Goal: Check status: Check status

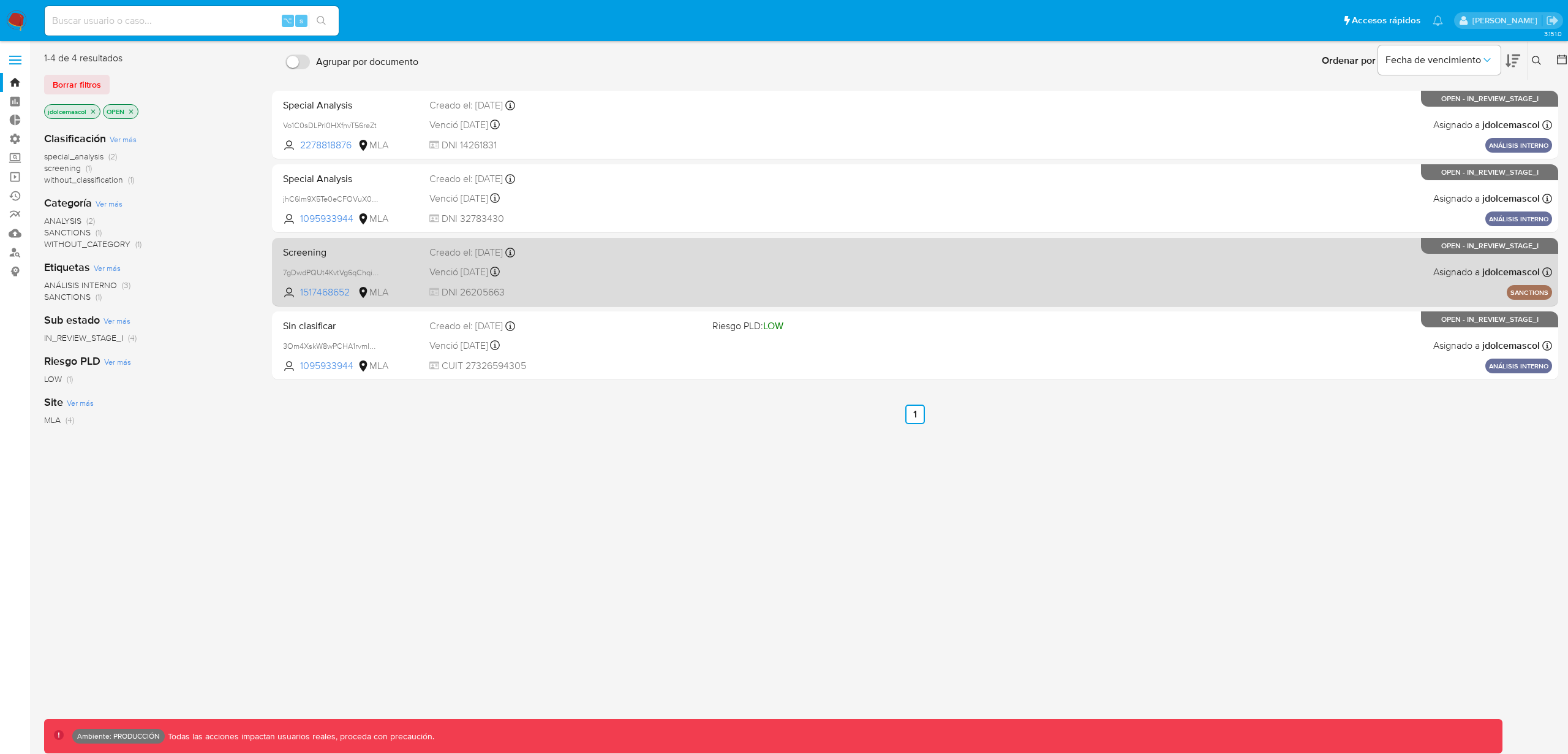
click at [673, 293] on span "DNI 26205663" at bounding box center [566, 292] width 273 height 14
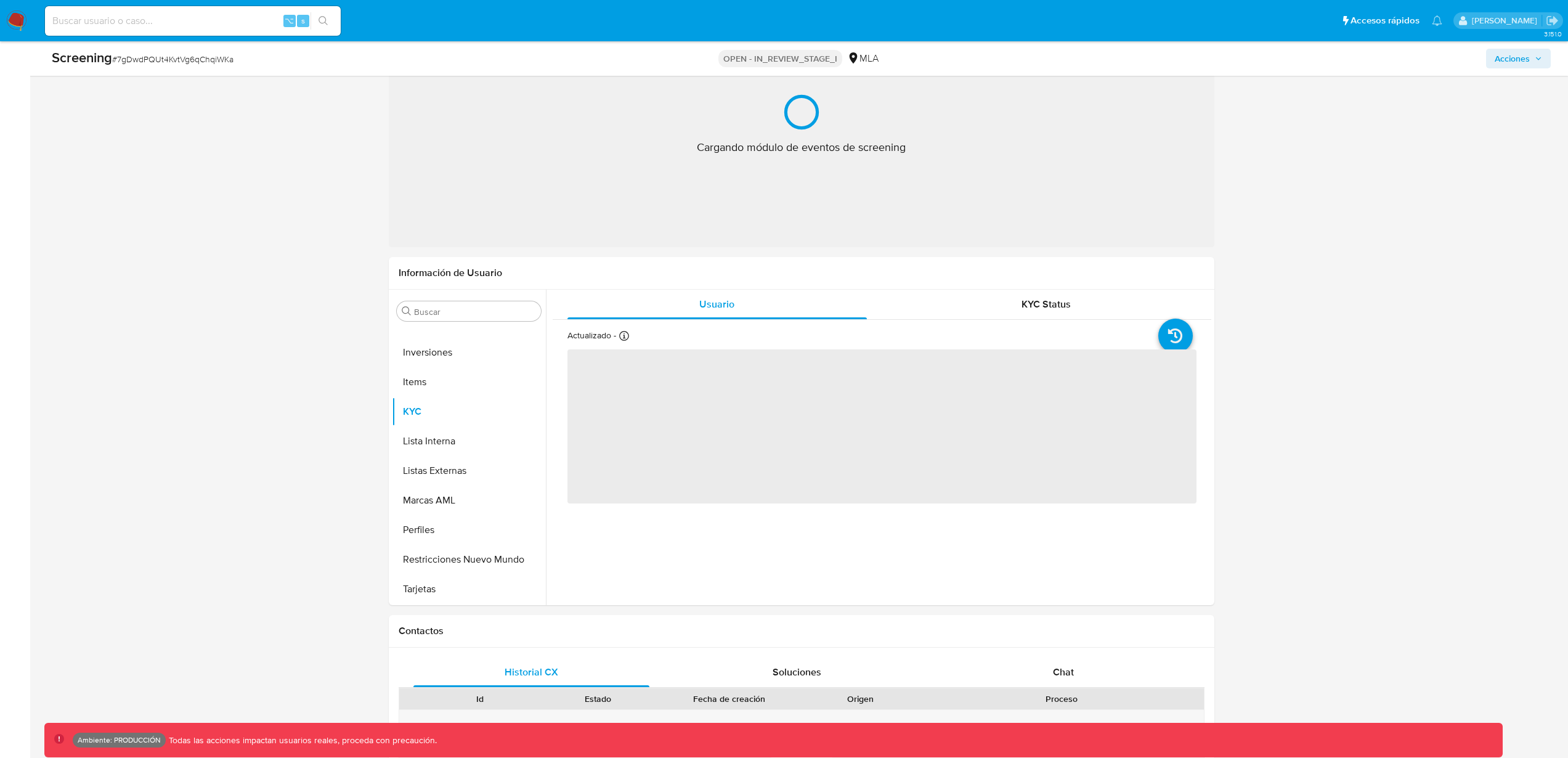
scroll to position [560, 0]
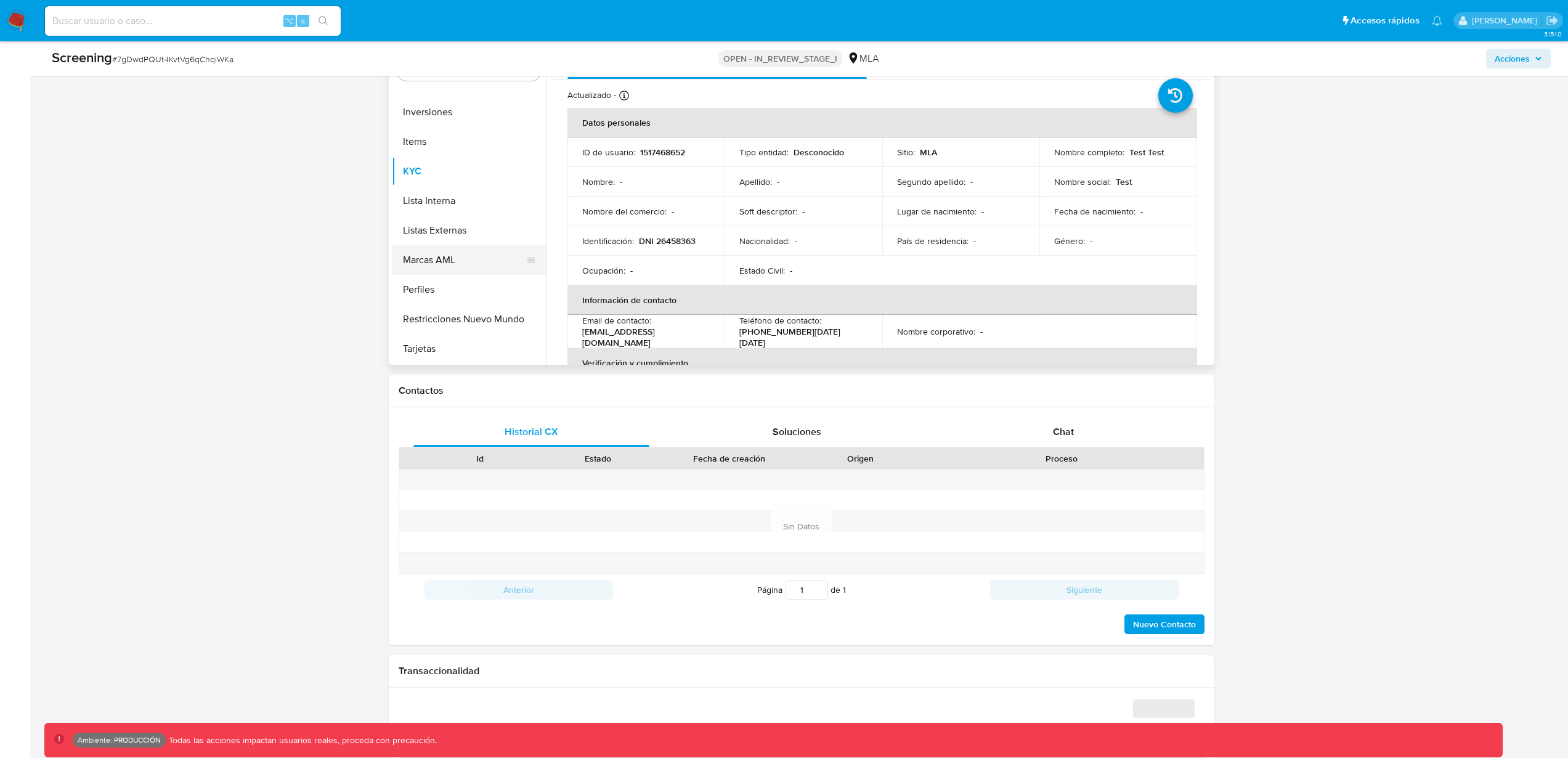
select select "10"
click at [469, 319] on button "Restricciones Nuevo Mundo" at bounding box center [464, 319] width 144 height 30
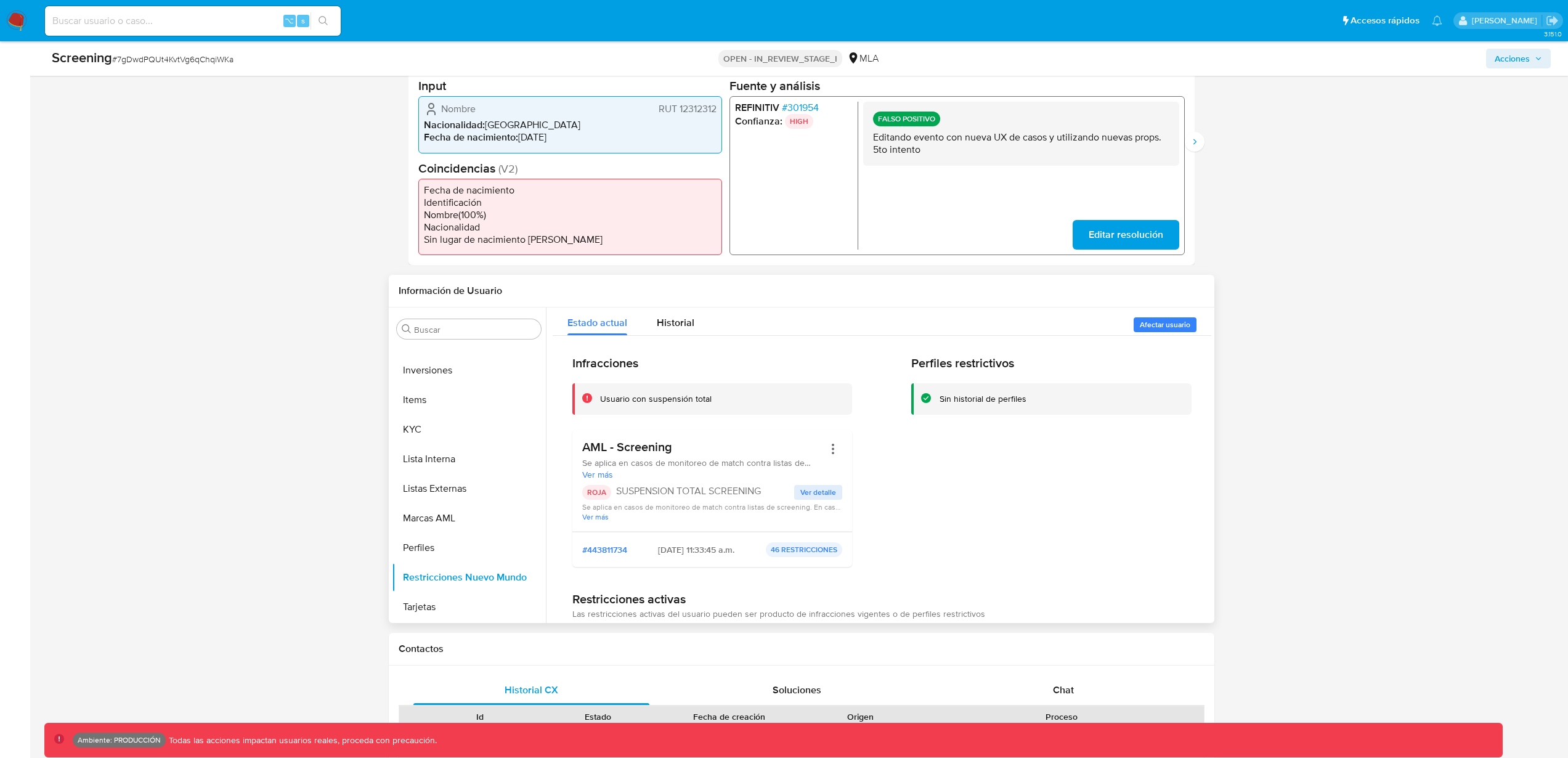
scroll to position [0, 0]
click at [1158, 329] on span "Afectar usuario" at bounding box center [1164, 325] width 51 height 12
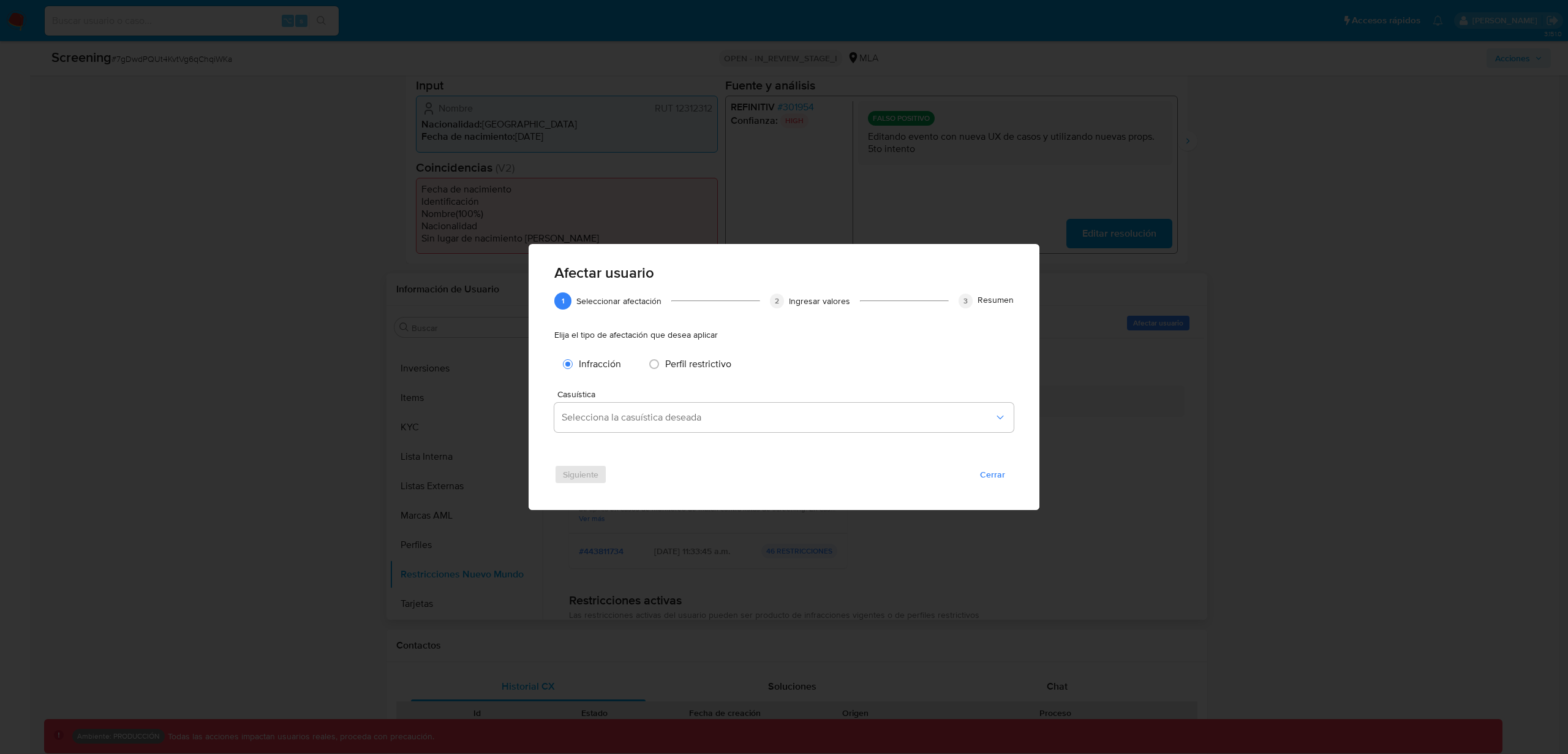
click at [690, 366] on span "Perfil restrictivo" at bounding box center [698, 364] width 66 height 14
click at [664, 366] on input "Afectar usuario" at bounding box center [654, 364] width 20 height 20
radio input "true"
click at [711, 407] on button "Selecciona la casuística deseada" at bounding box center [784, 417] width 459 height 30
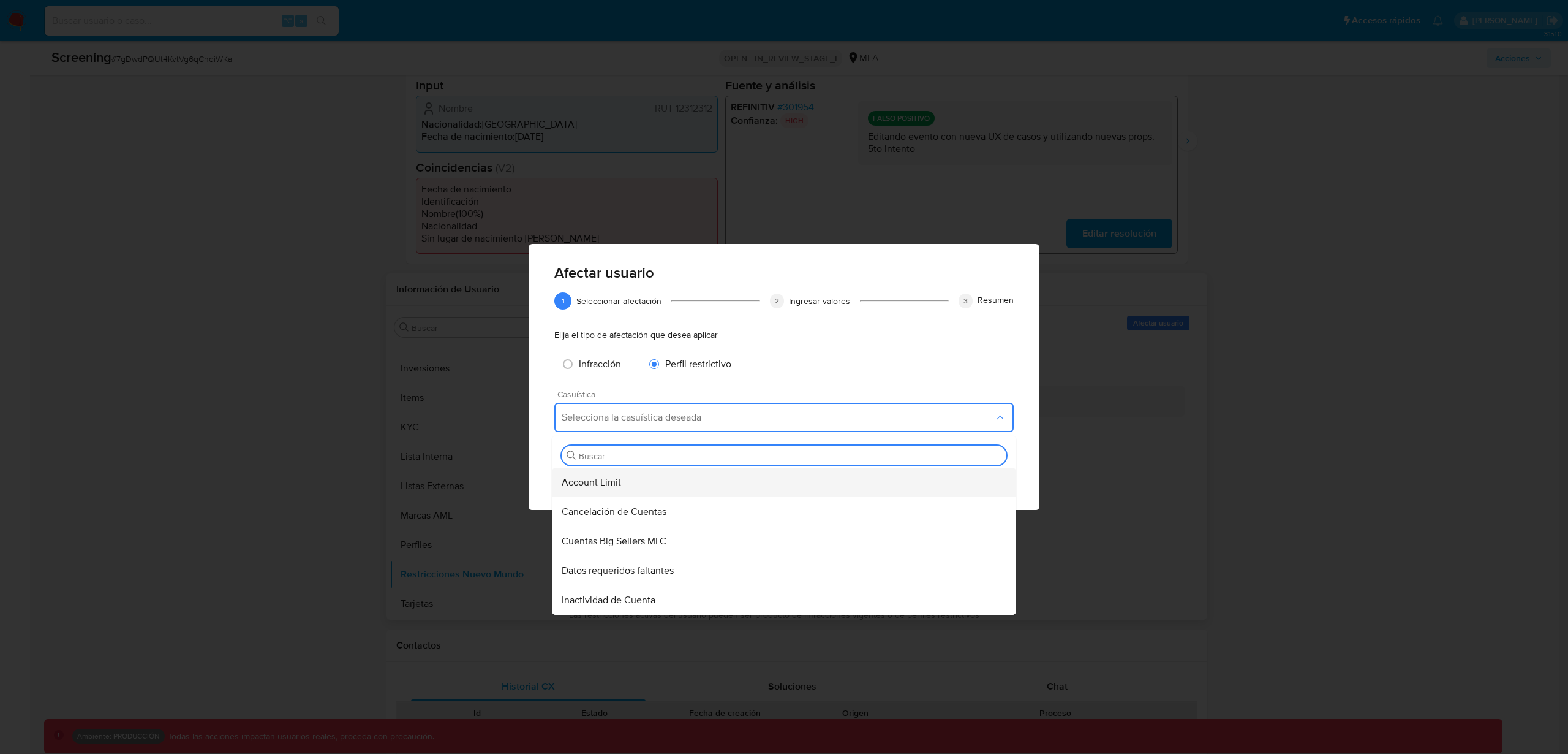
click at [782, 483] on div "Account Limit" at bounding box center [779, 482] width 437 height 30
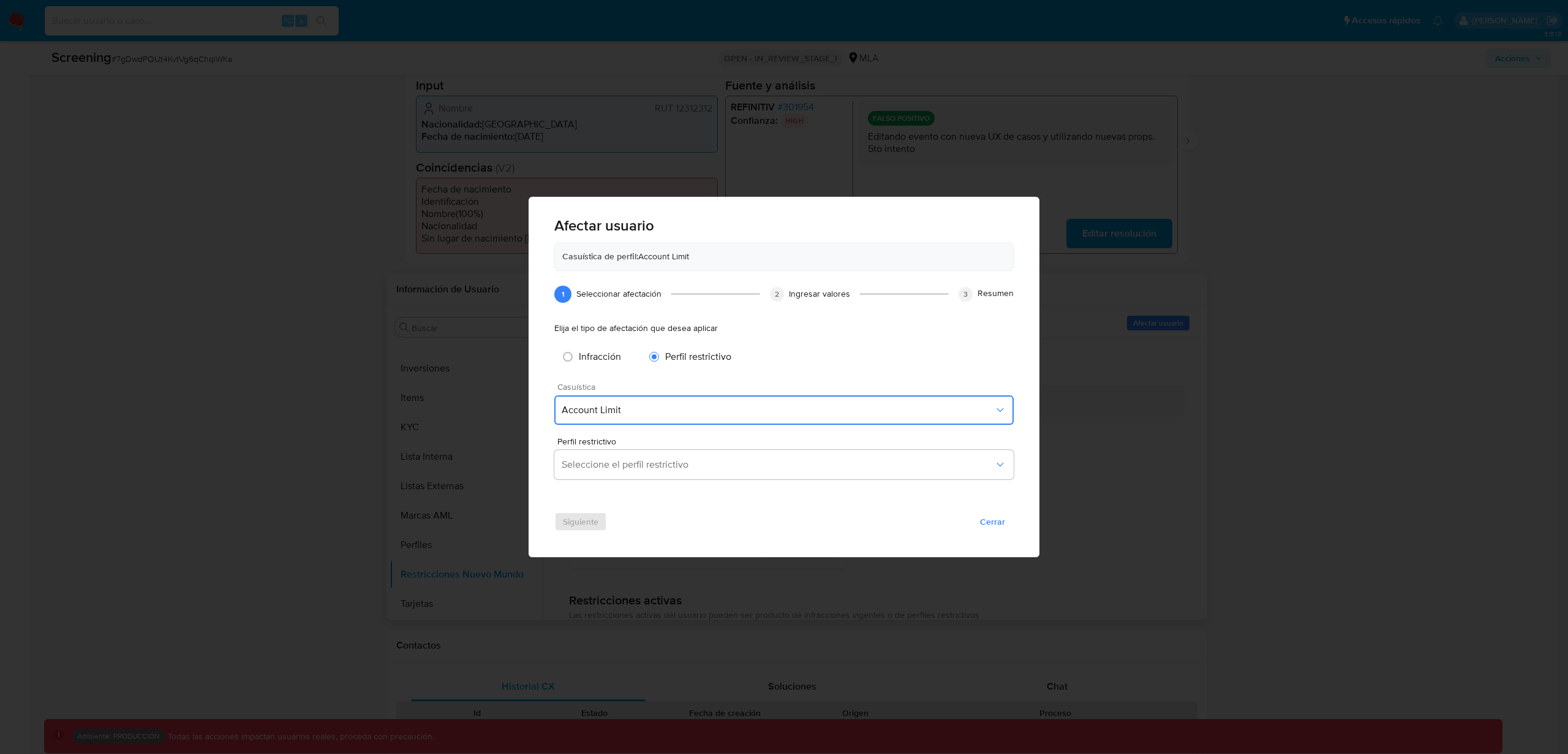
drag, startPoint x: 846, startPoint y: 367, endPoint x: 972, endPoint y: 492, distance: 177.5
click at [848, 370] on div "Infracción Perfil restrictivo Casuística Account Limit Perfil restrictivo Selec…" at bounding box center [784, 411] width 459 height 135
click at [996, 529] on span "Cerrar" at bounding box center [992, 521] width 25 height 17
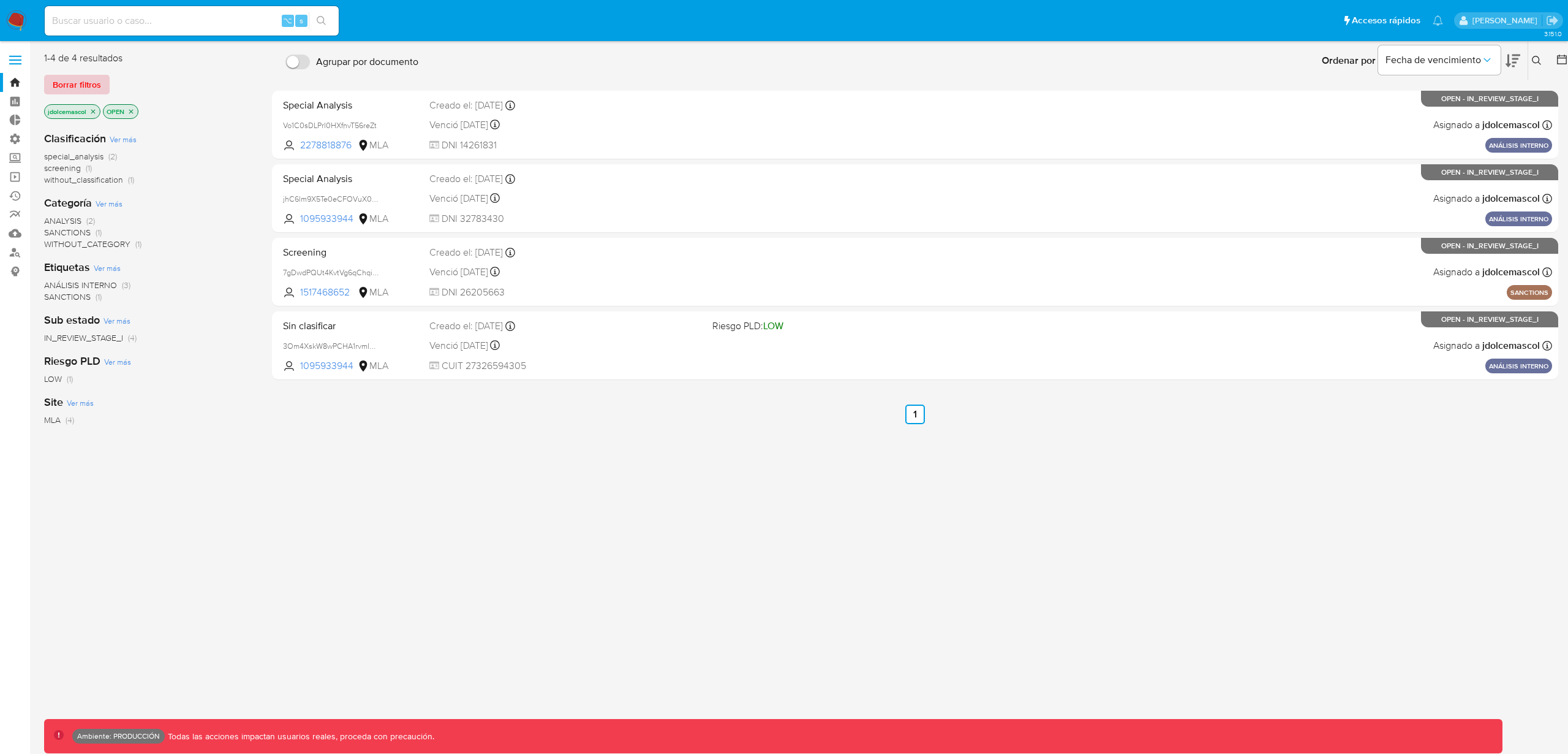
click at [83, 93] on span "Borrar filtros" at bounding box center [77, 84] width 49 height 17
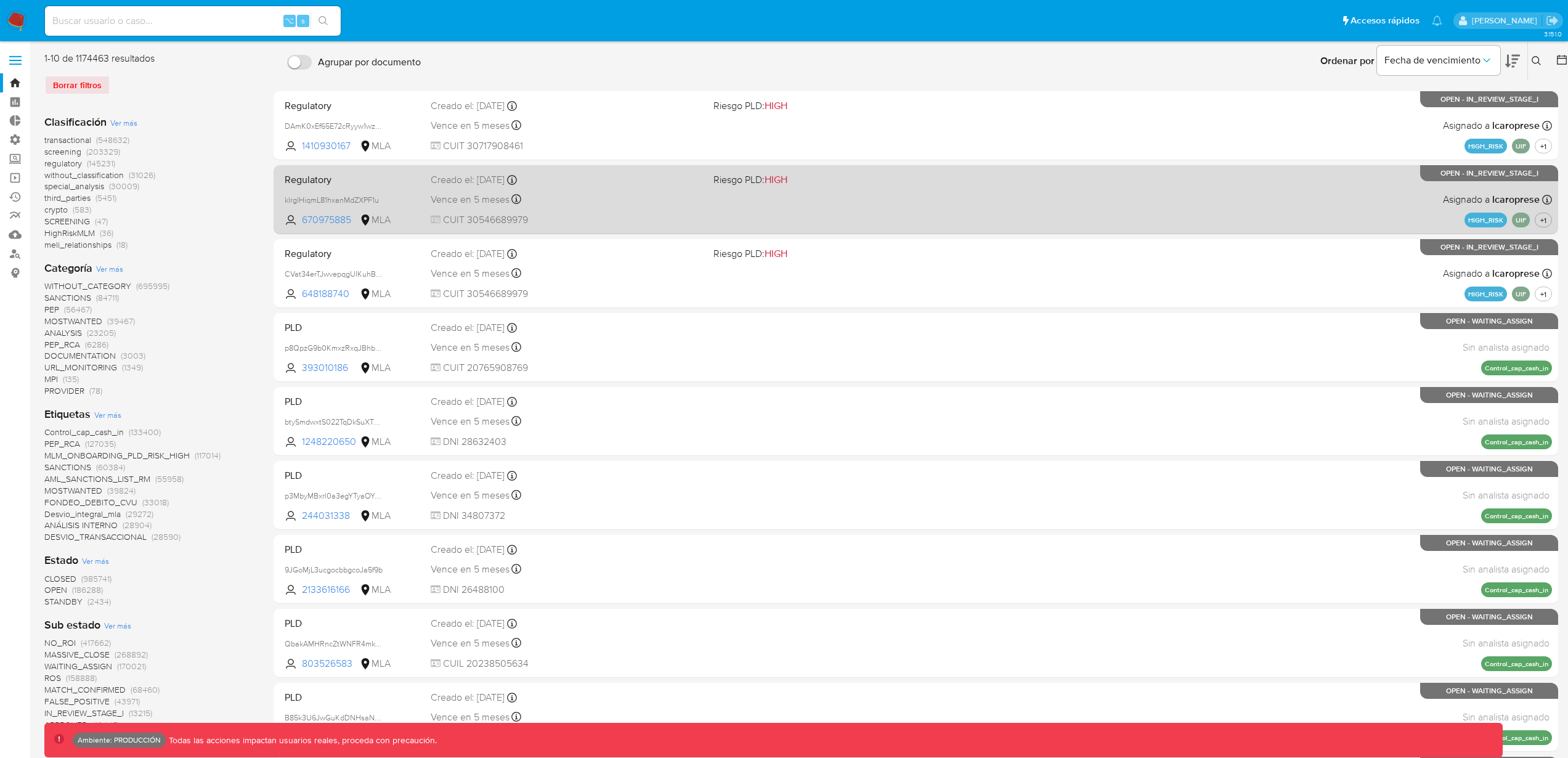
click at [998, 175] on div "Regulatory klrglHiqmL81hxanMdZXPF1u 670975885 MLA Riesgo PLD: HIGH Creado el: 1…" at bounding box center [915, 199] width 1272 height 63
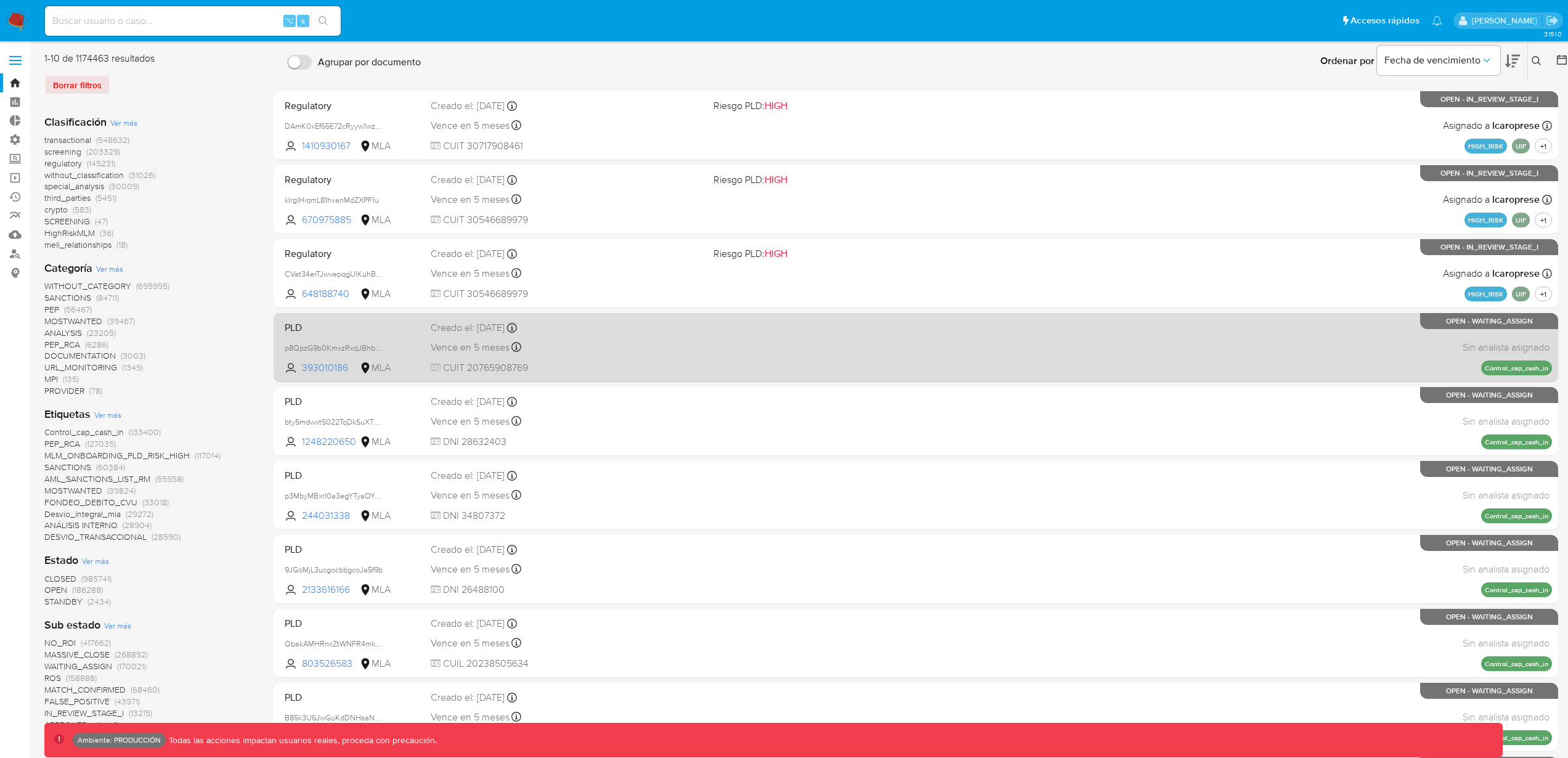
click at [674, 334] on div "Creado el: 26/06/2025 Creado el: 26/06/2025 23:26:21" at bounding box center [567, 328] width 273 height 14
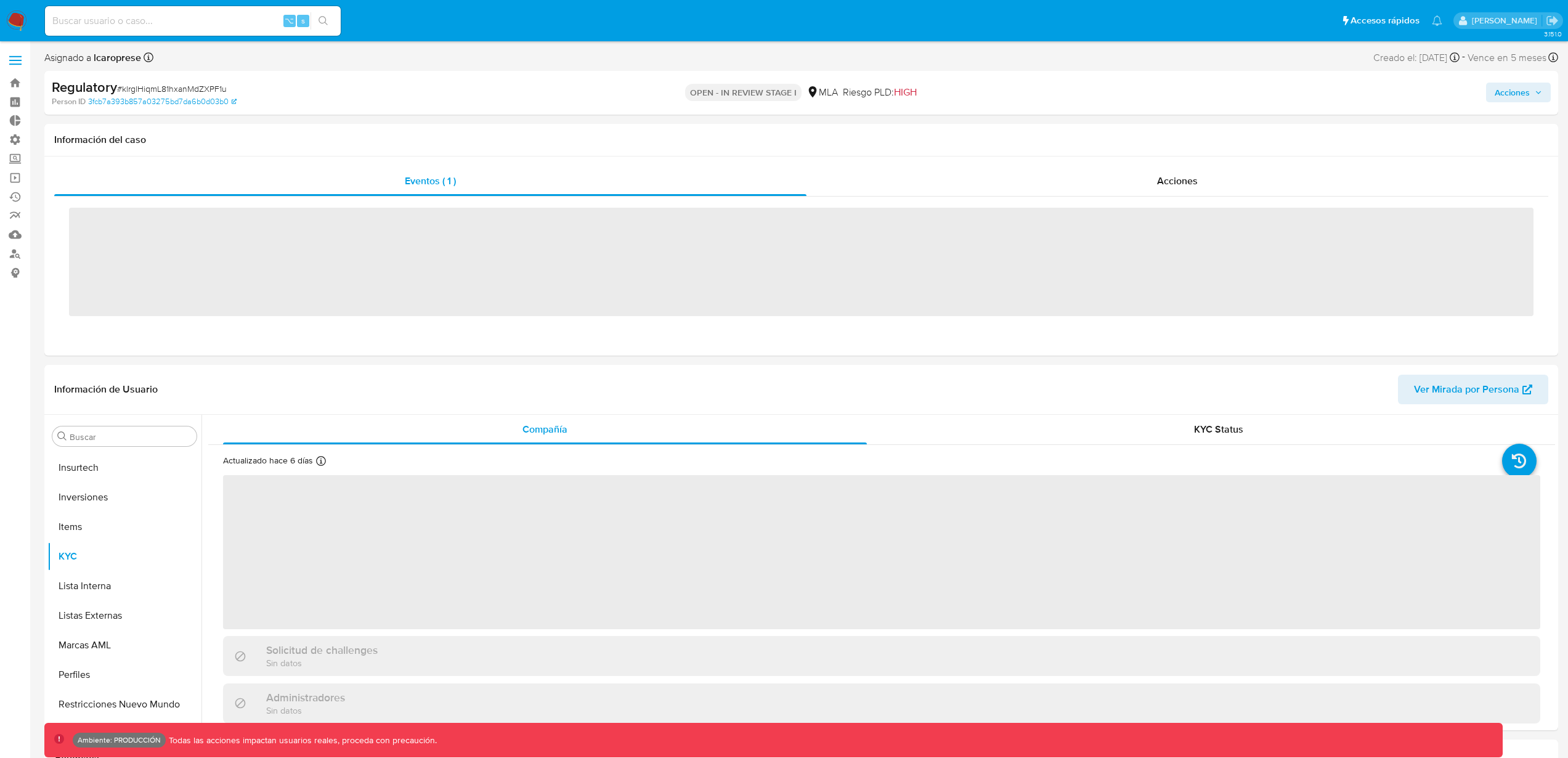
scroll to position [550, 0]
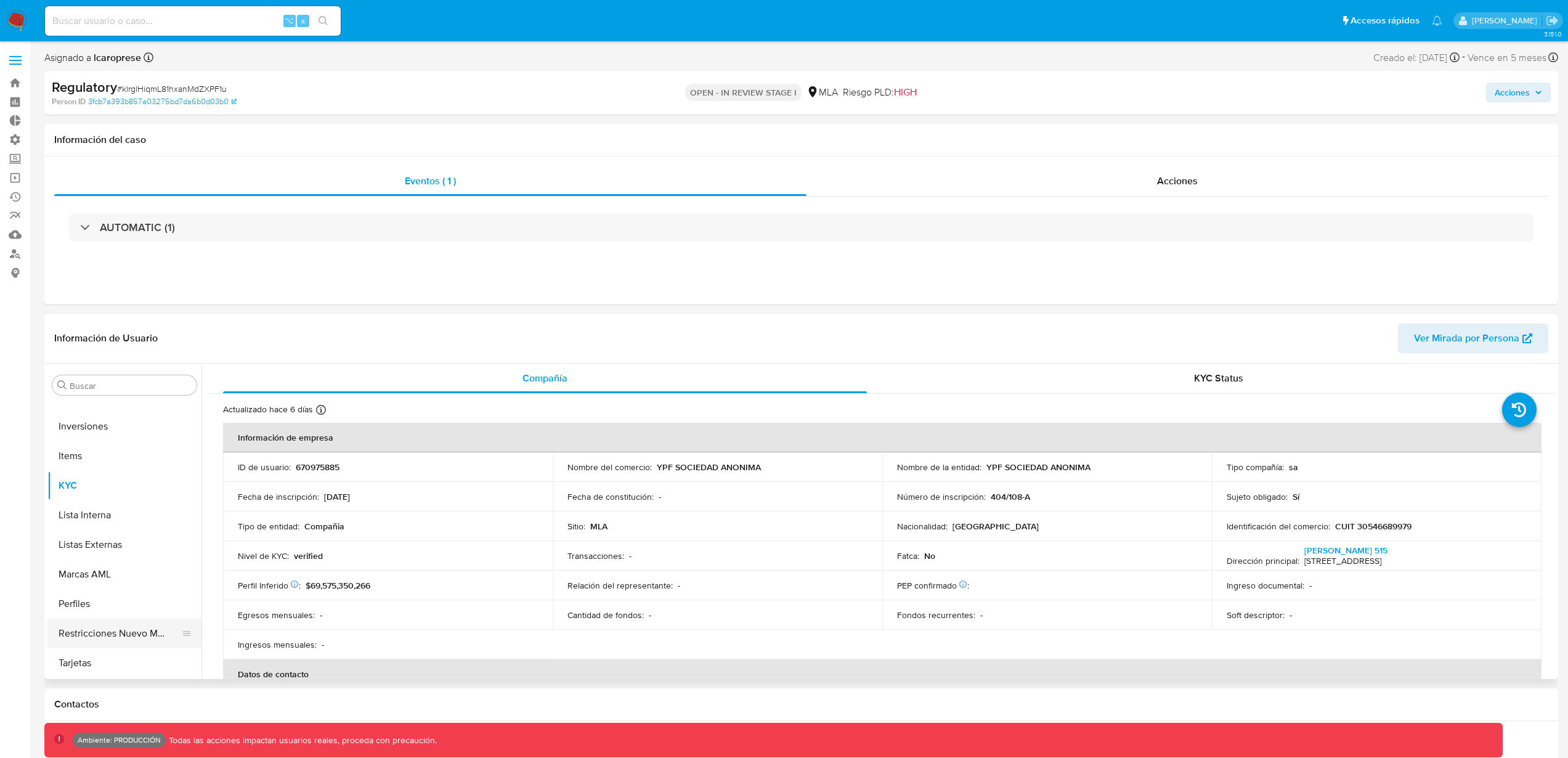
click at [133, 636] on button "Restricciones Nuevo Mundo" at bounding box center [119, 633] width 144 height 30
select select "10"
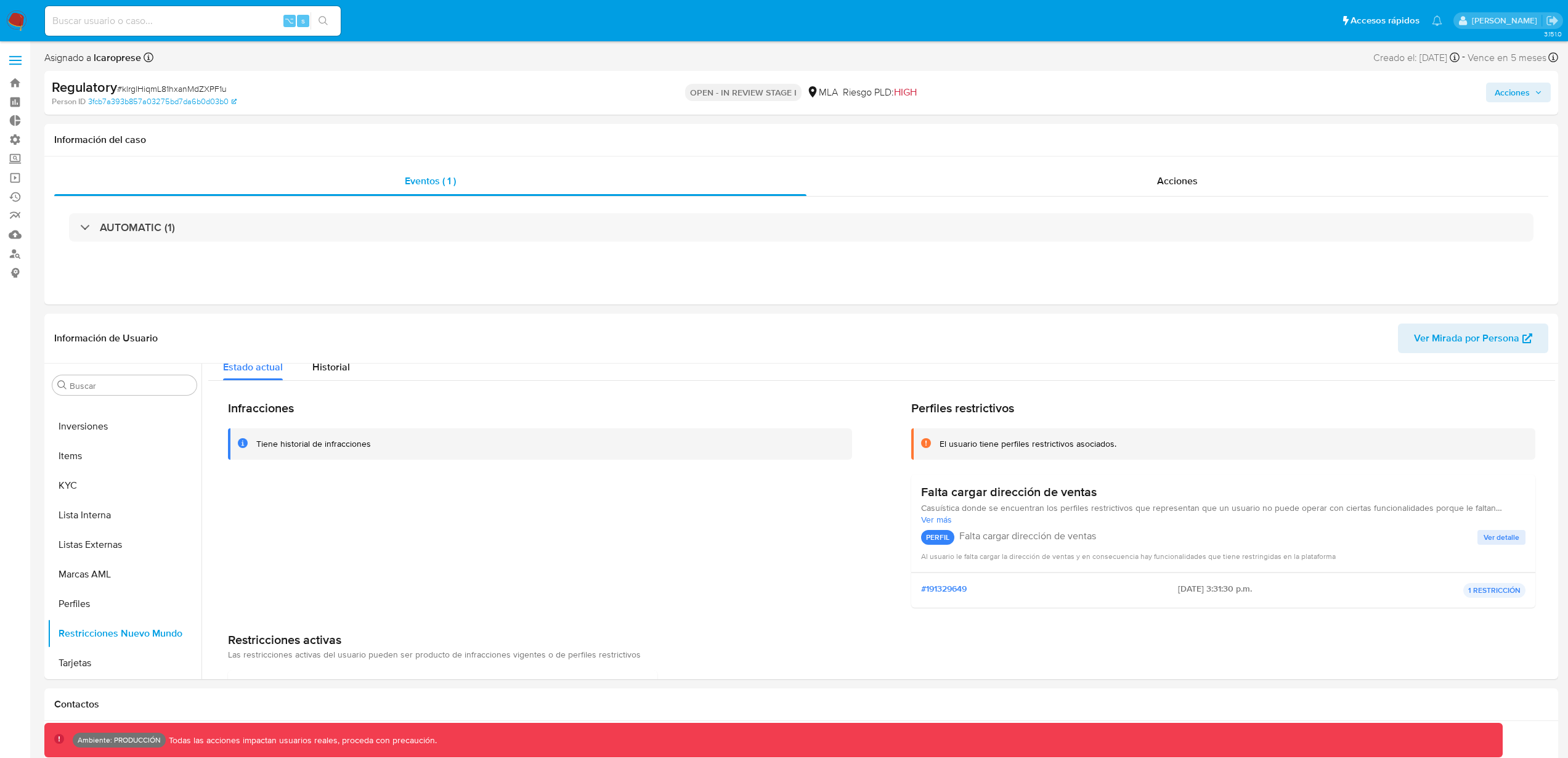
scroll to position [0, 0]
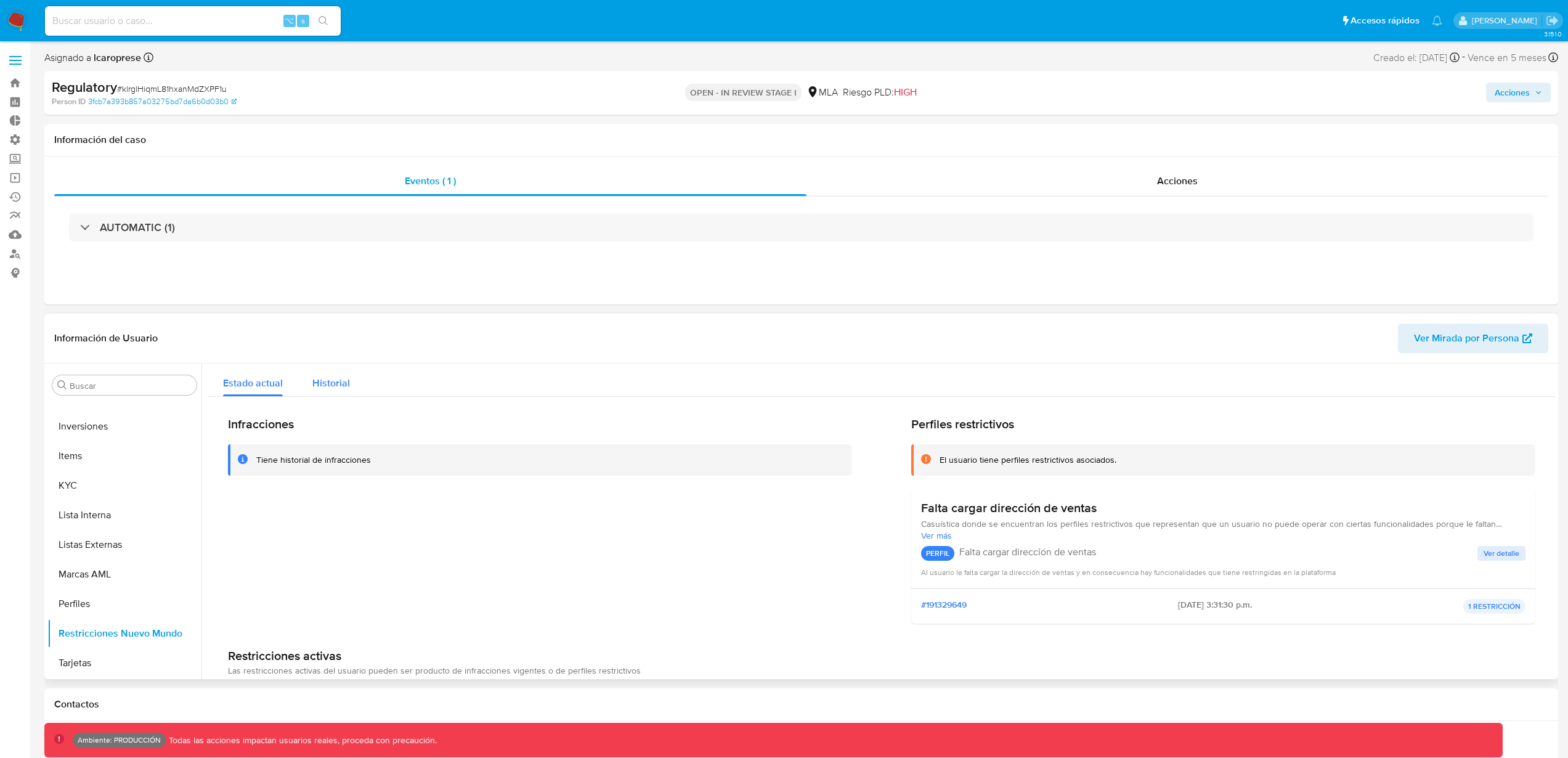
click at [326, 391] on div "Historial" at bounding box center [332, 379] width 38 height 33
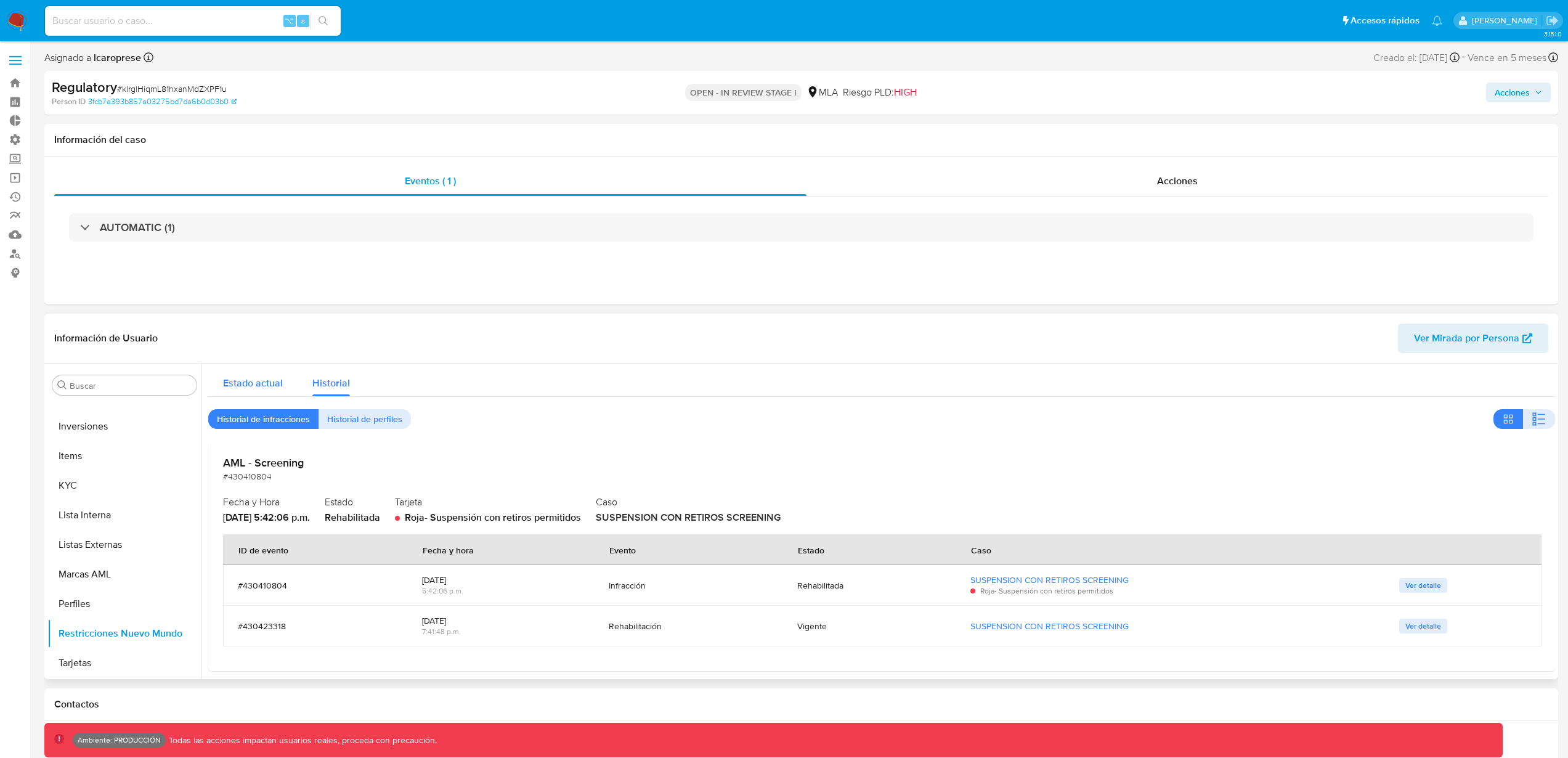
click at [256, 384] on span "Estado actual" at bounding box center [253, 383] width 60 height 15
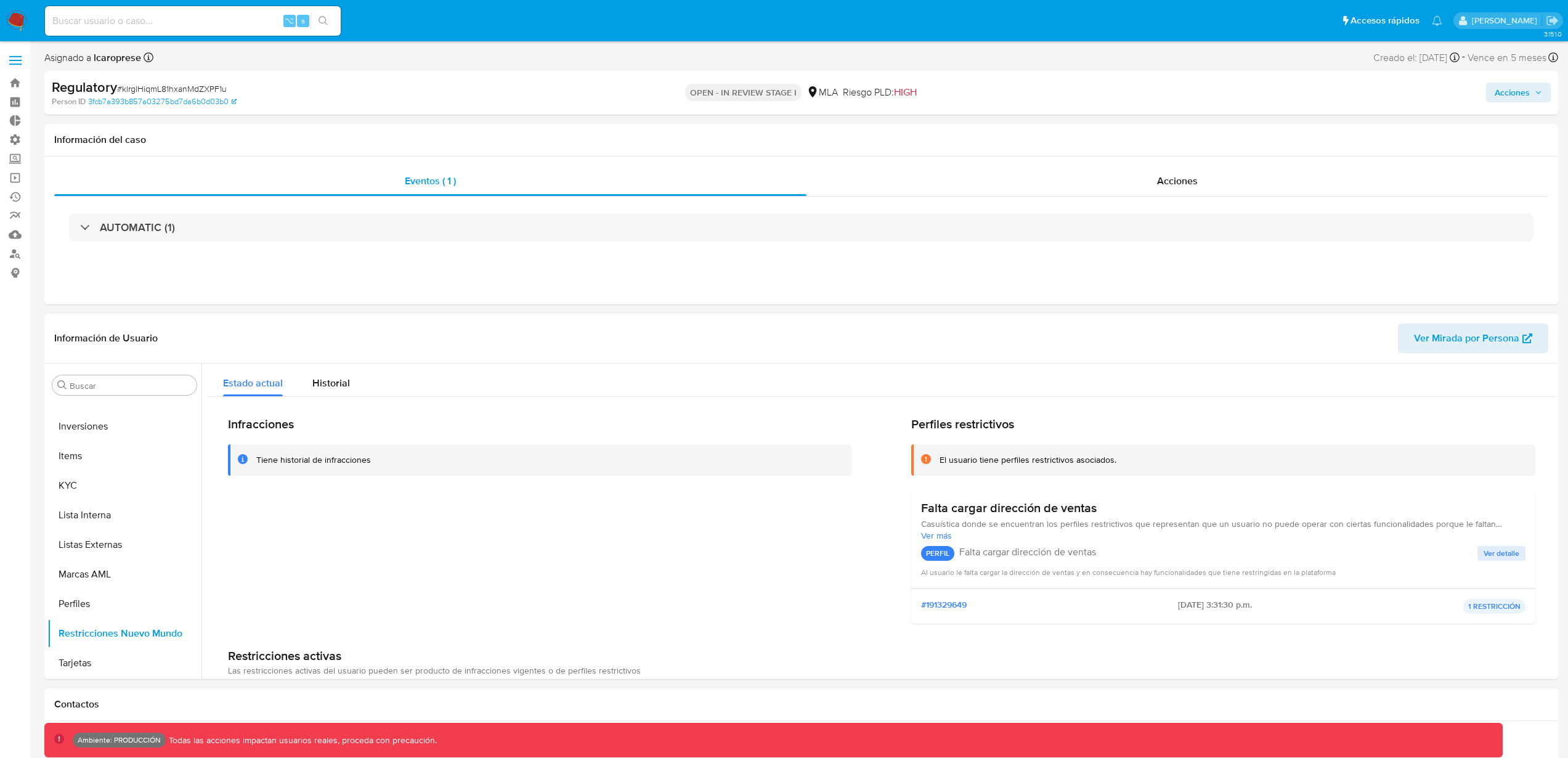
click at [21, 16] on img at bounding box center [16, 21] width 21 height 21
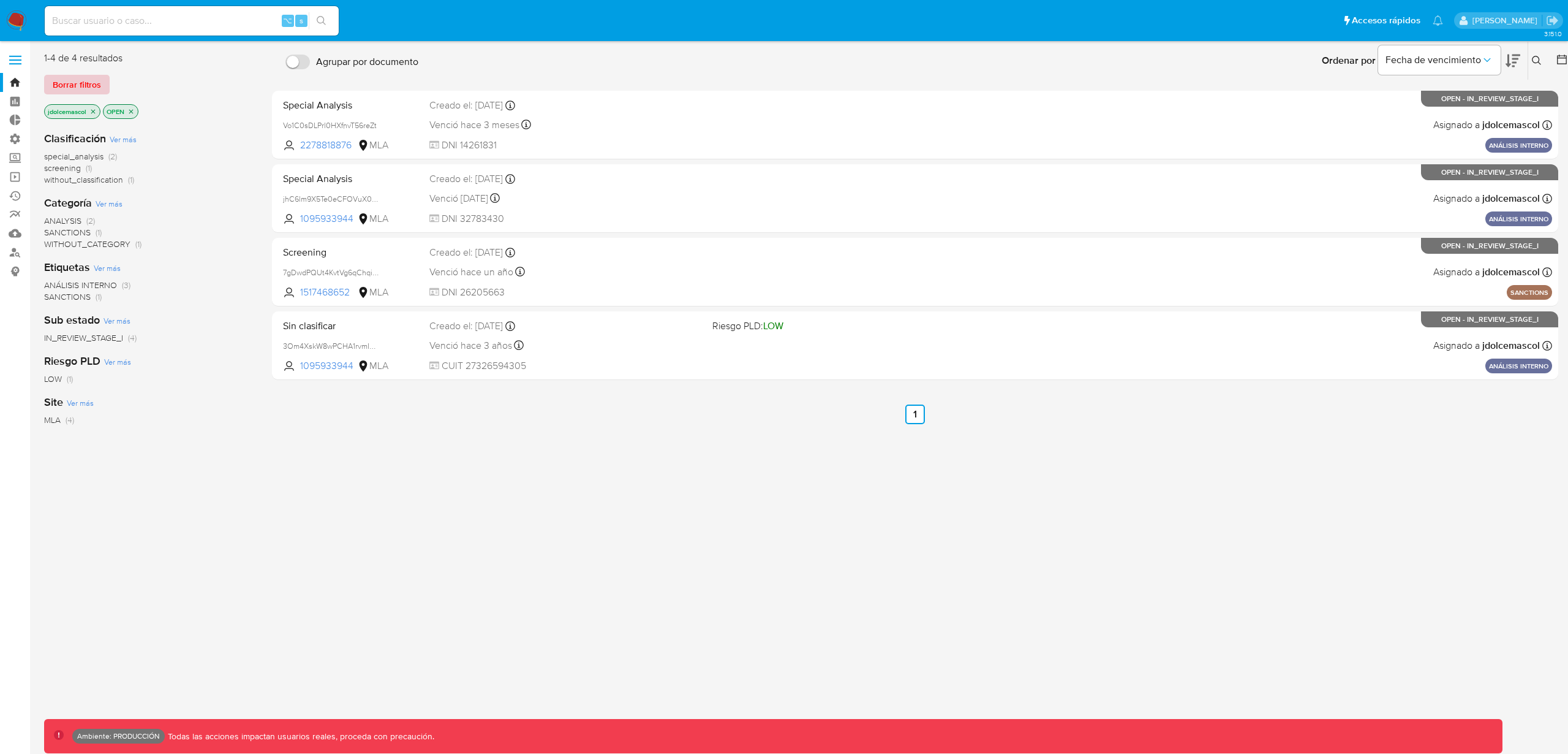
click at [91, 89] on span "Borrar filtros" at bounding box center [77, 84] width 49 height 17
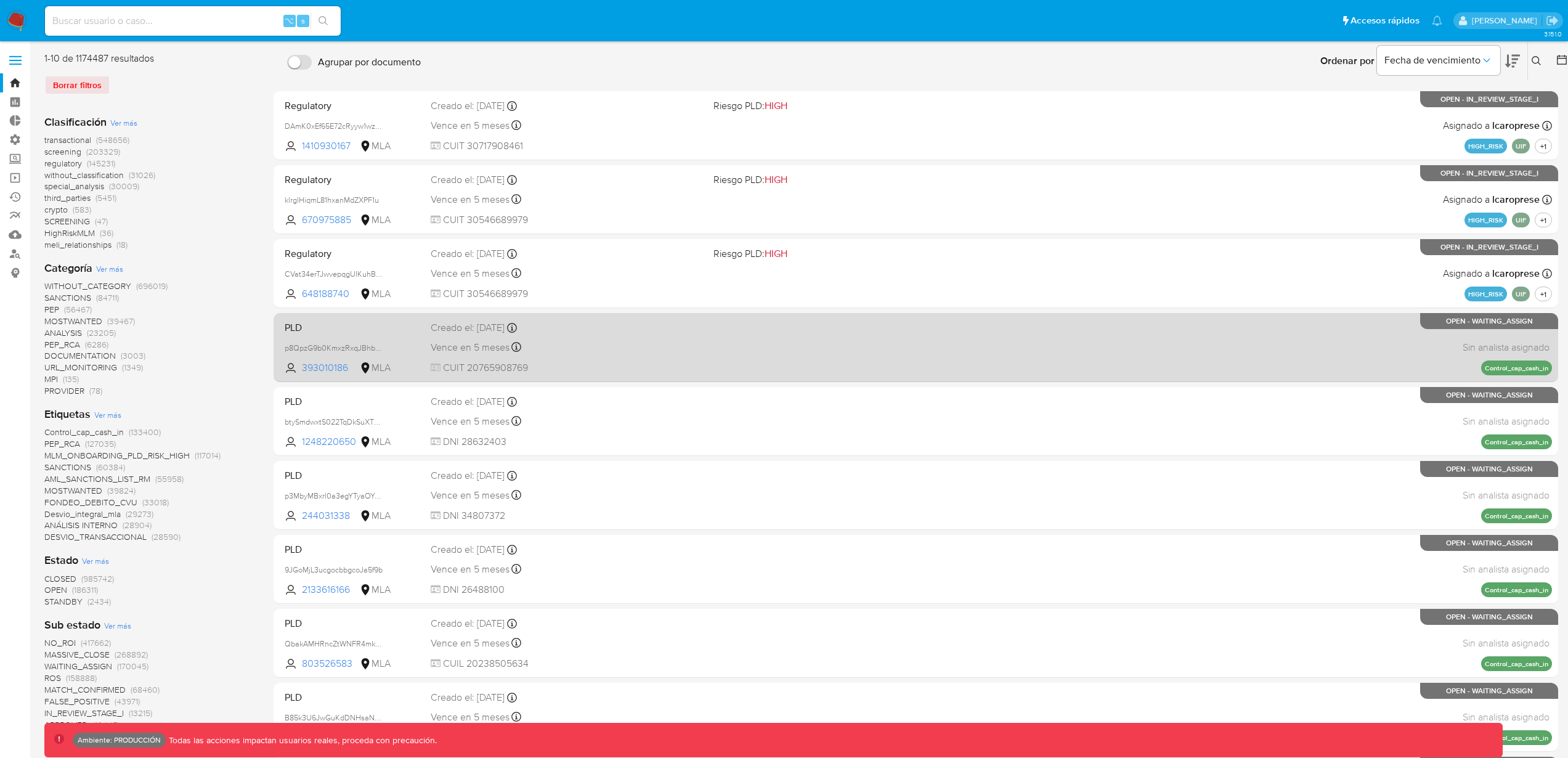
click at [582, 339] on div "Vence en 5 meses Vence el 22/01/2026 23:26:22" at bounding box center [567, 347] width 273 height 16
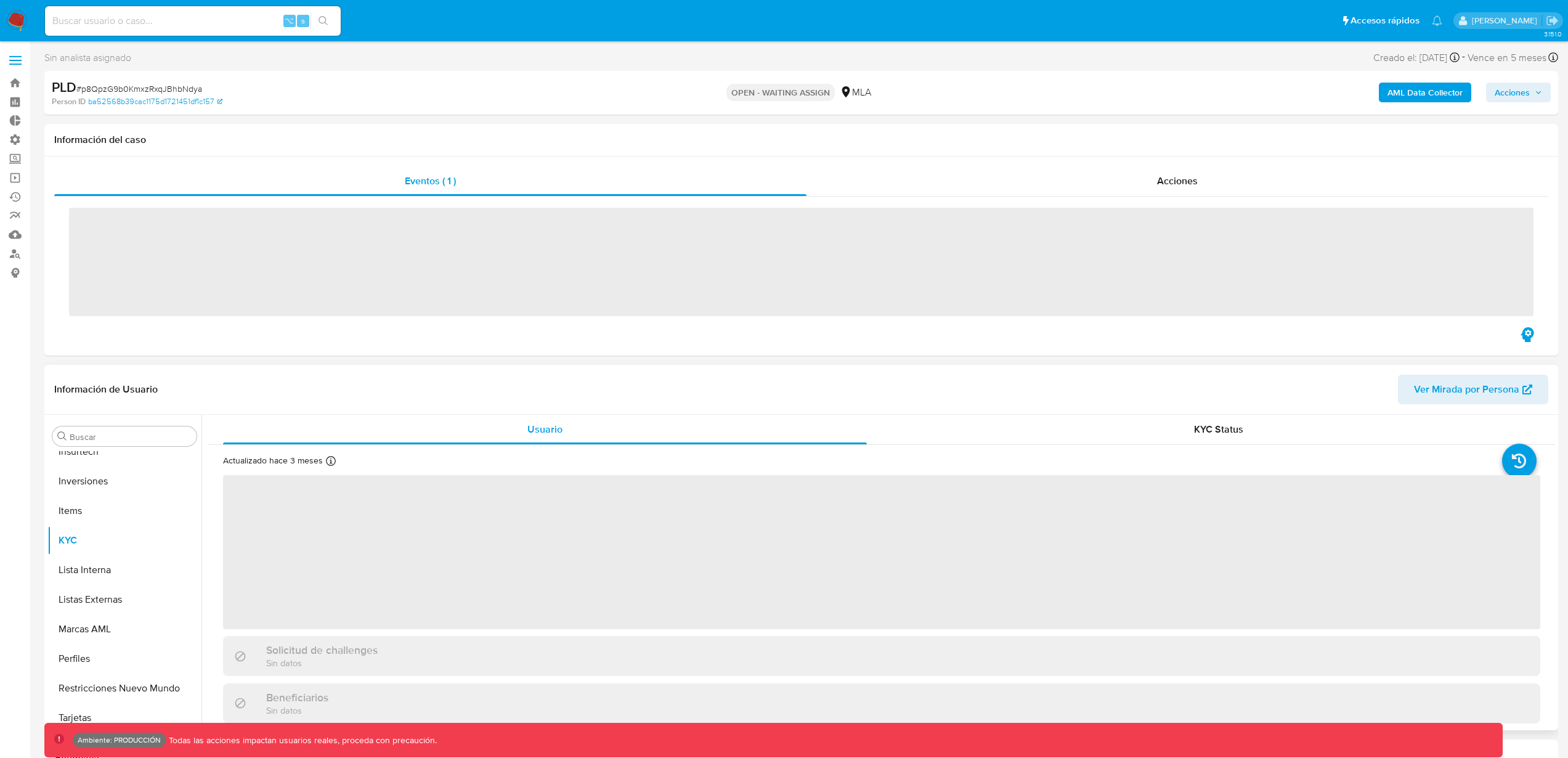
scroll to position [550, 0]
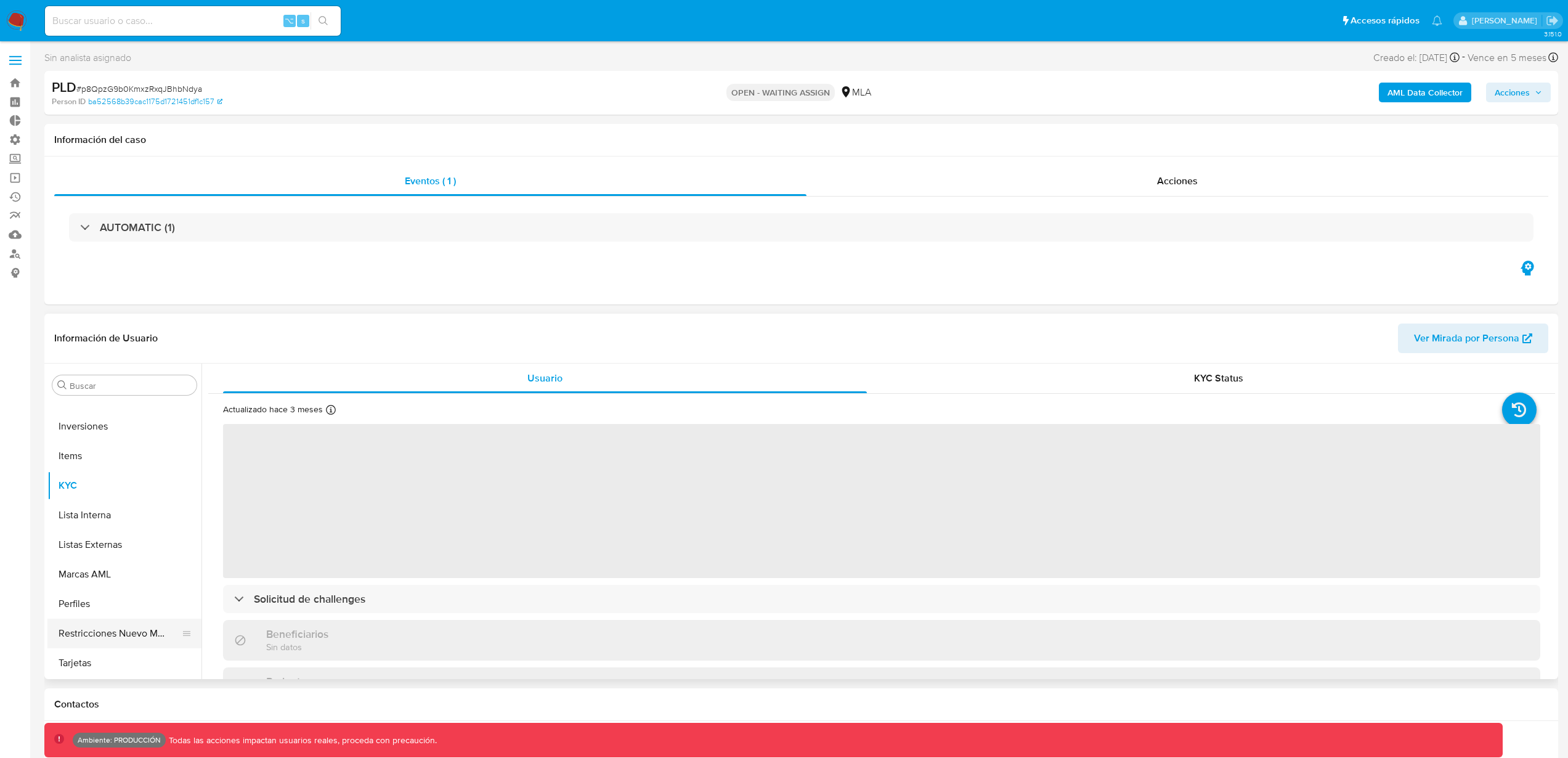
click at [149, 633] on button "Restricciones Nuevo Mundo" at bounding box center [119, 633] width 144 height 30
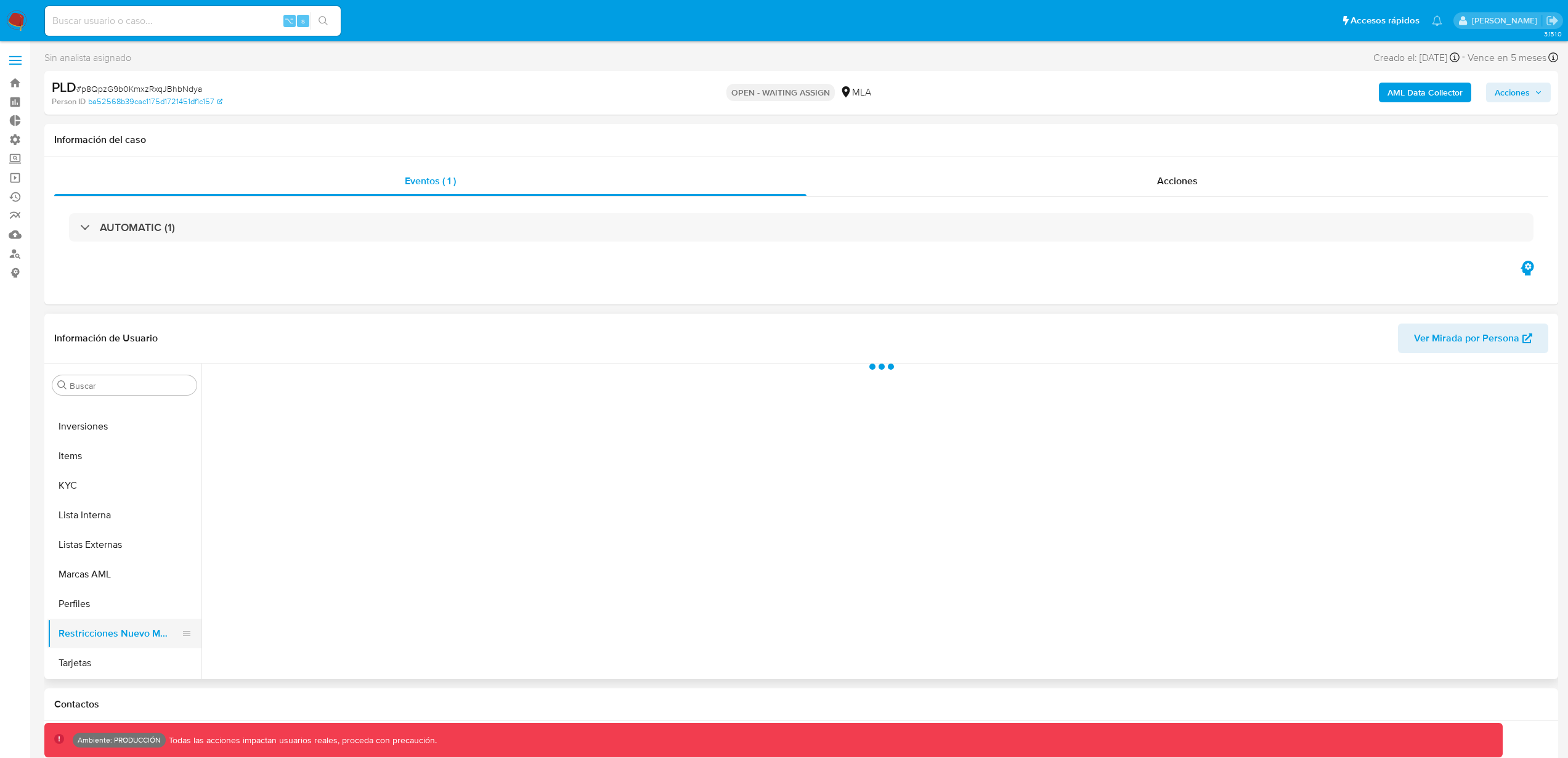
select select "10"
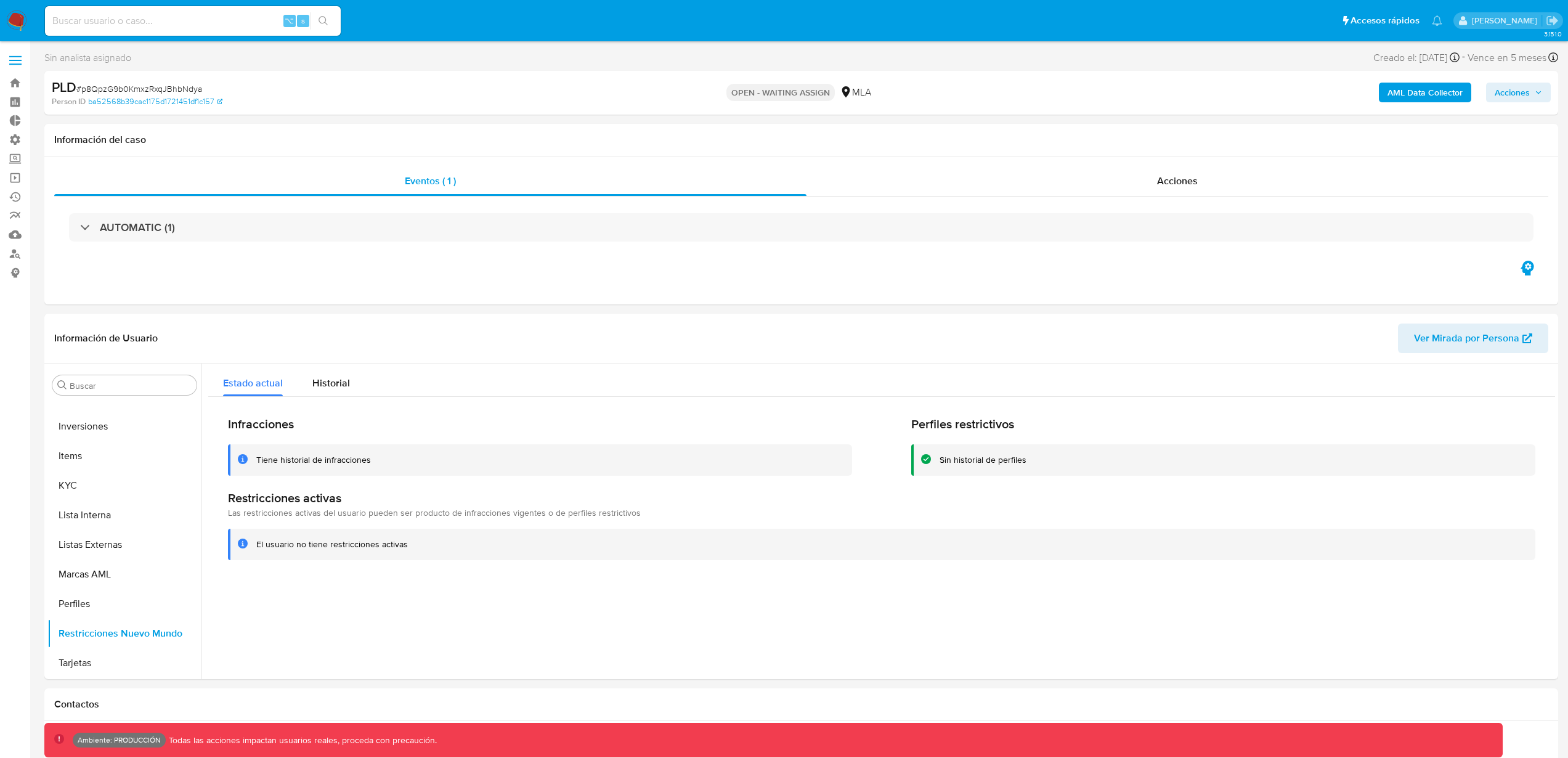
click at [25, 21] on img at bounding box center [16, 21] width 21 height 21
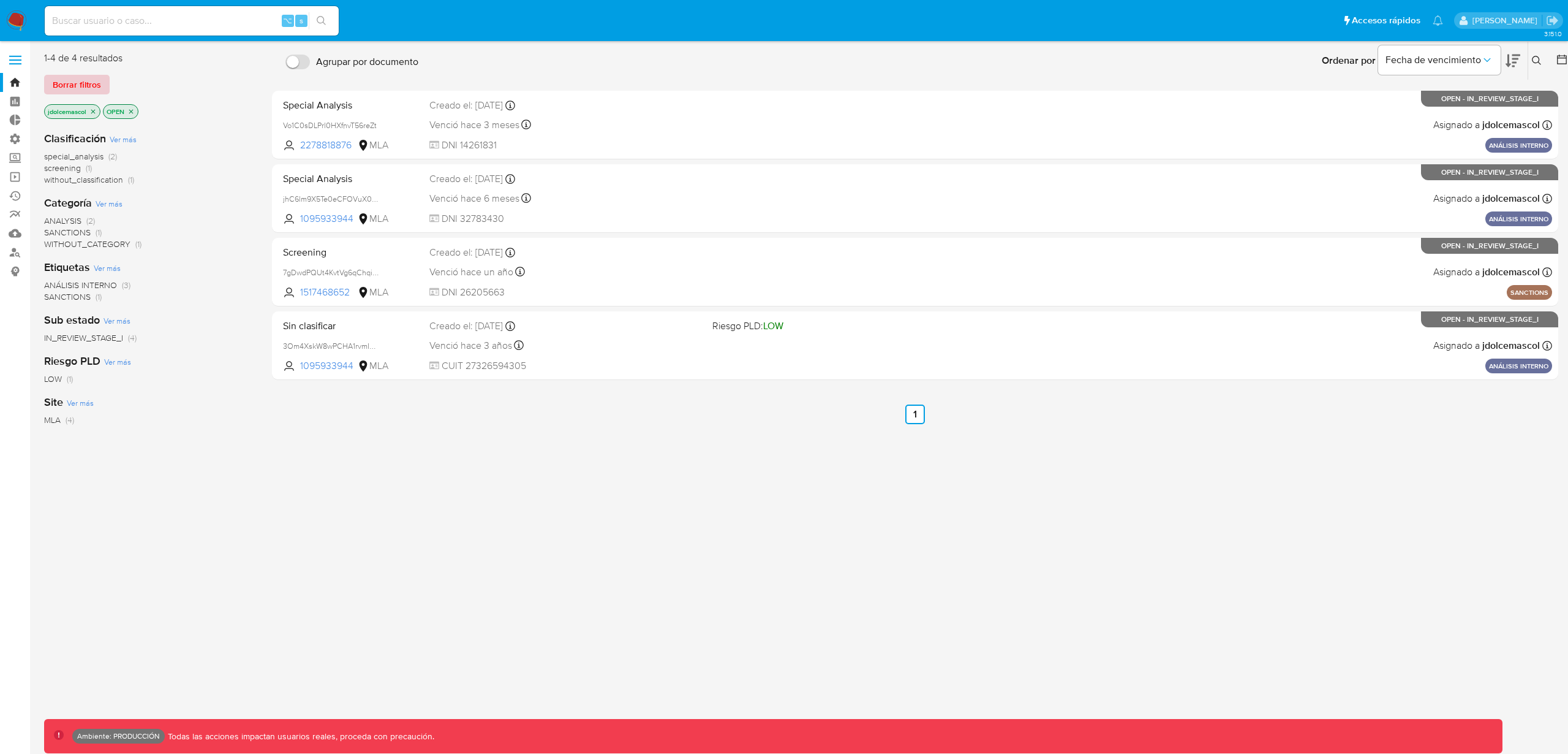
click at [86, 84] on span "Borrar filtros" at bounding box center [77, 84] width 49 height 17
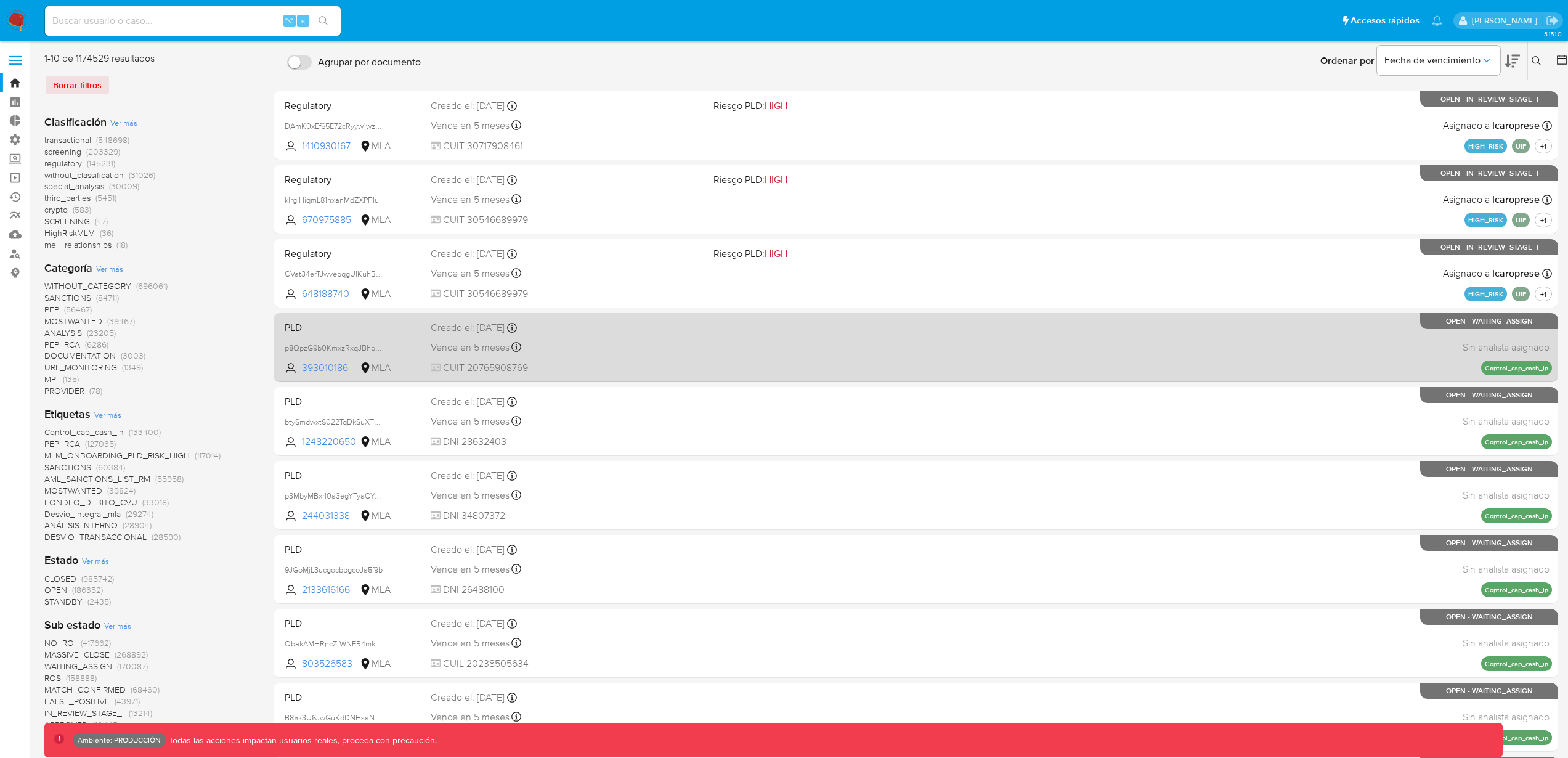
click at [648, 351] on div "Vence en 5 meses Vence el 22/01/2026 23:26:22" at bounding box center [567, 347] width 273 height 16
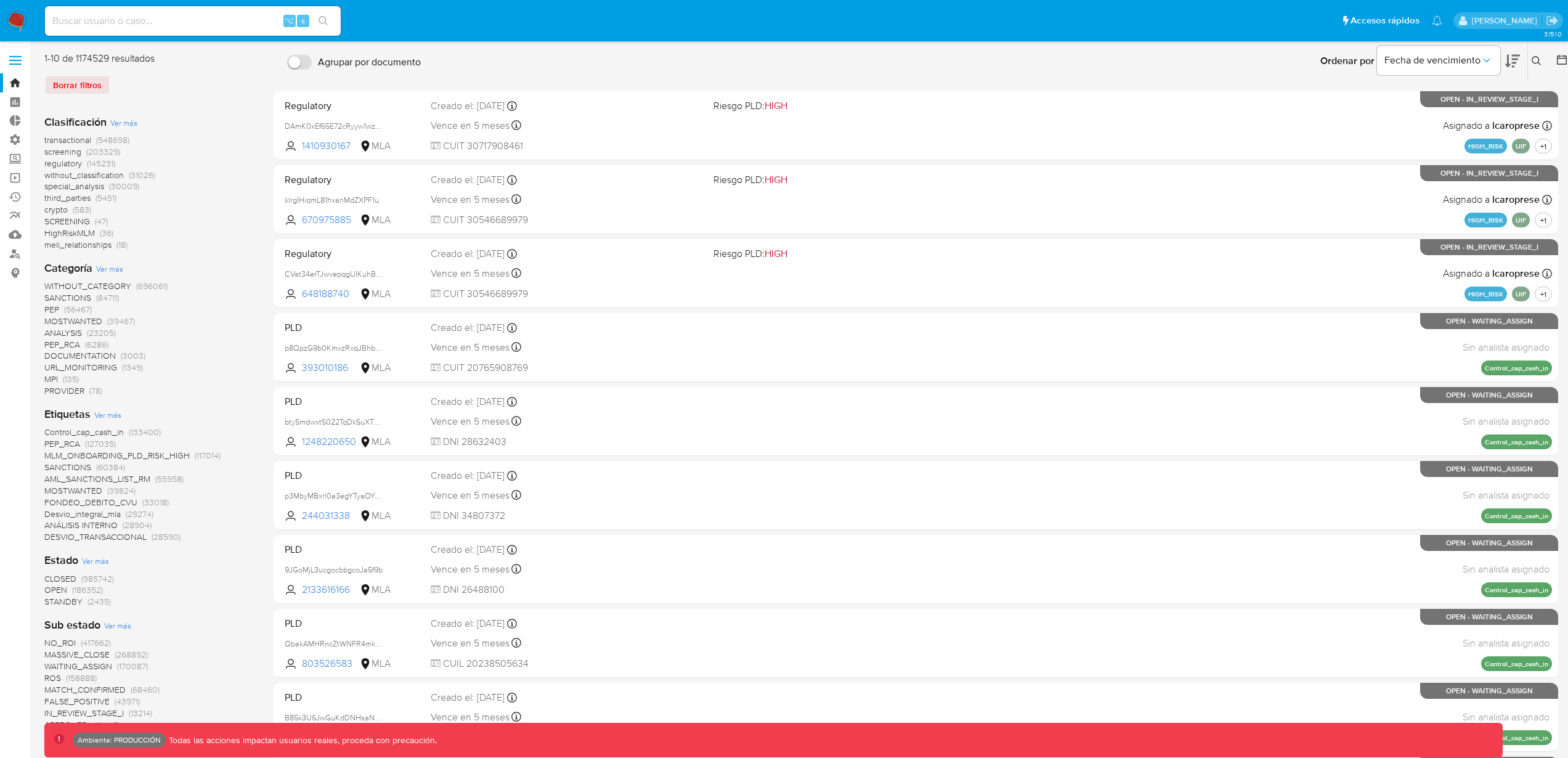
drag, startPoint x: 23, startPoint y: 29, endPoint x: 15, endPoint y: 22, distance: 10.6
click at [22, 28] on img at bounding box center [16, 21] width 21 height 21
click at [15, 22] on img at bounding box center [16, 21] width 21 height 21
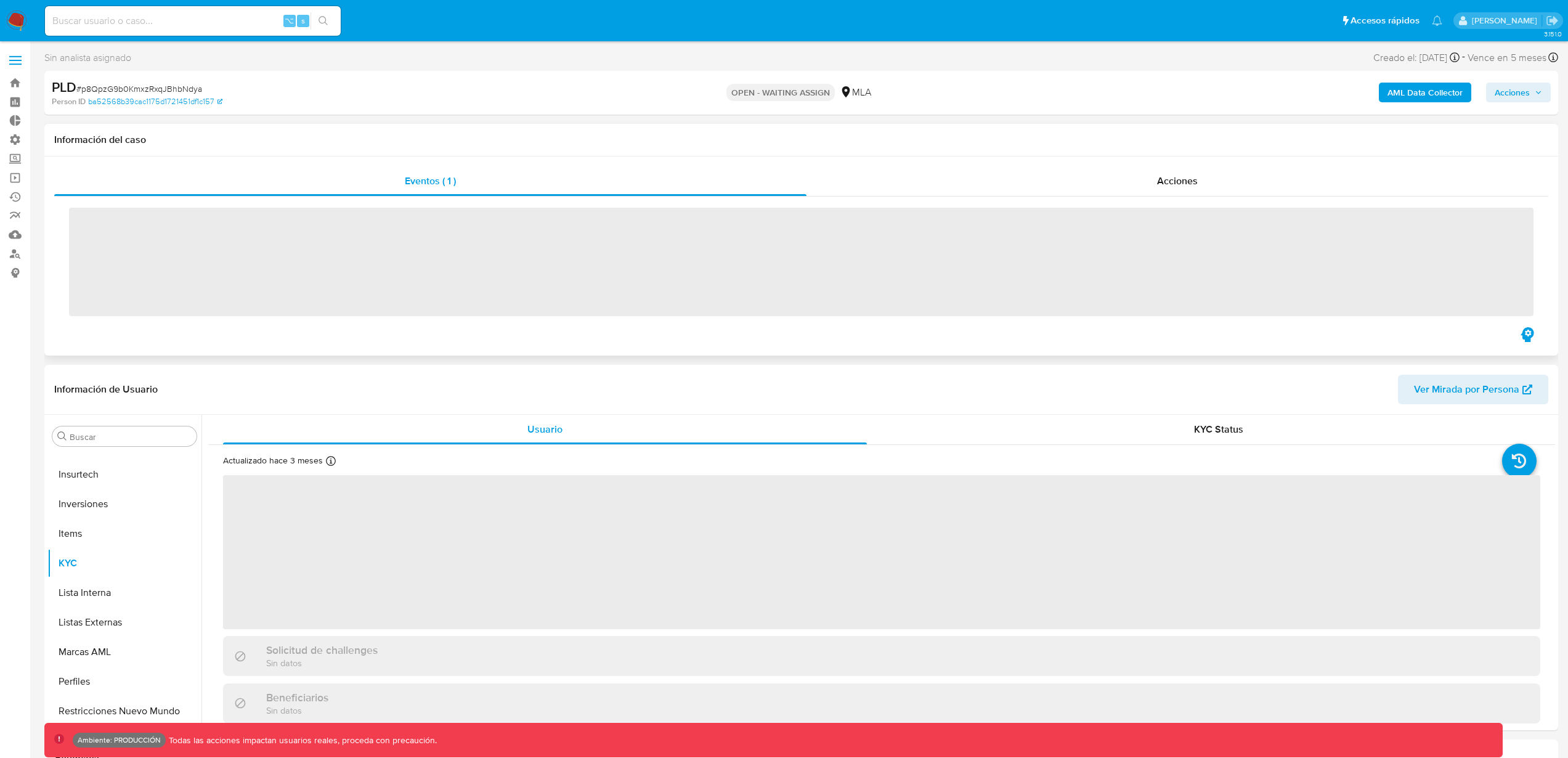
scroll to position [550, 0]
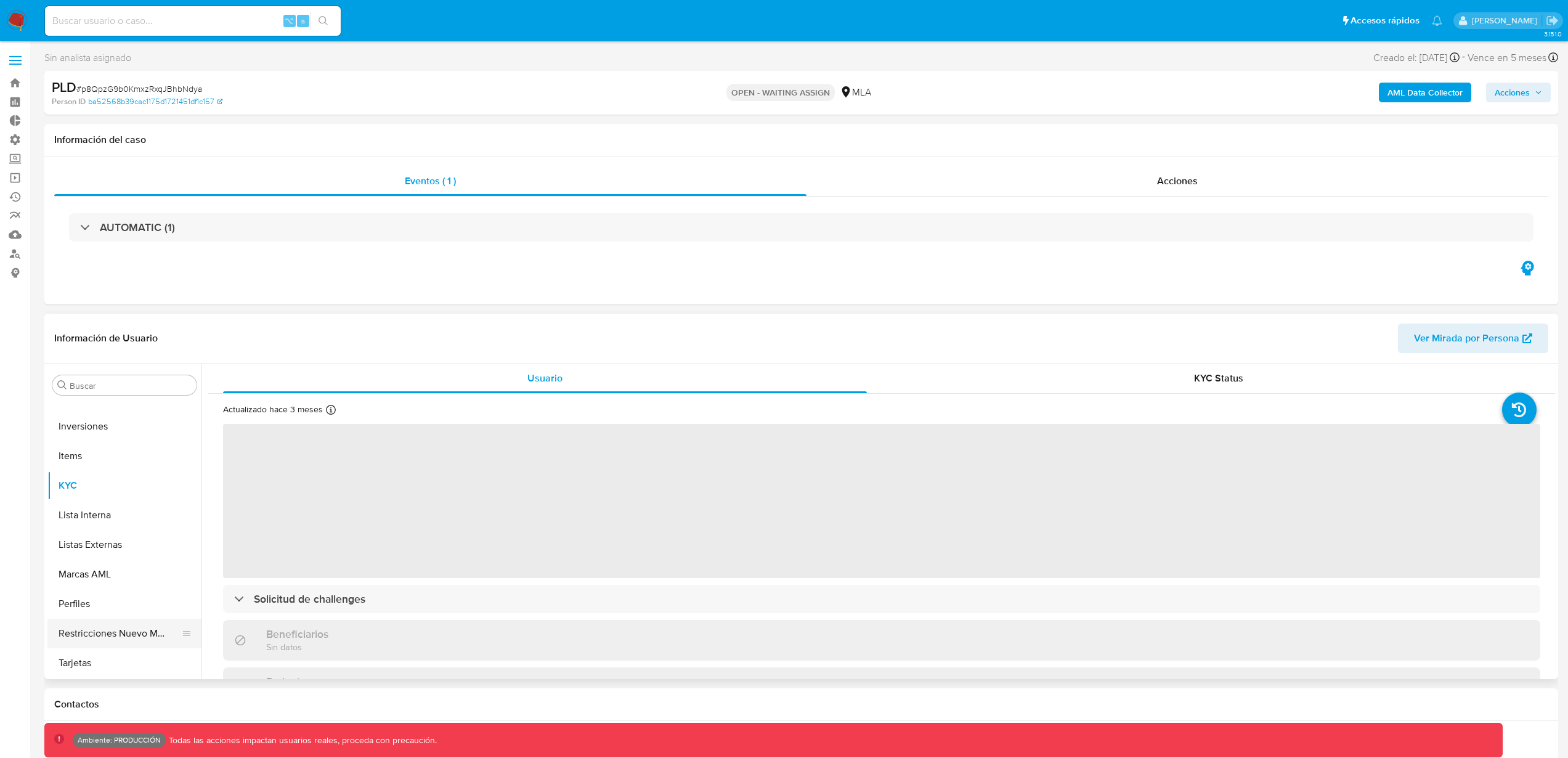
click at [135, 626] on button "Restricciones Nuevo Mundo" at bounding box center [119, 633] width 144 height 30
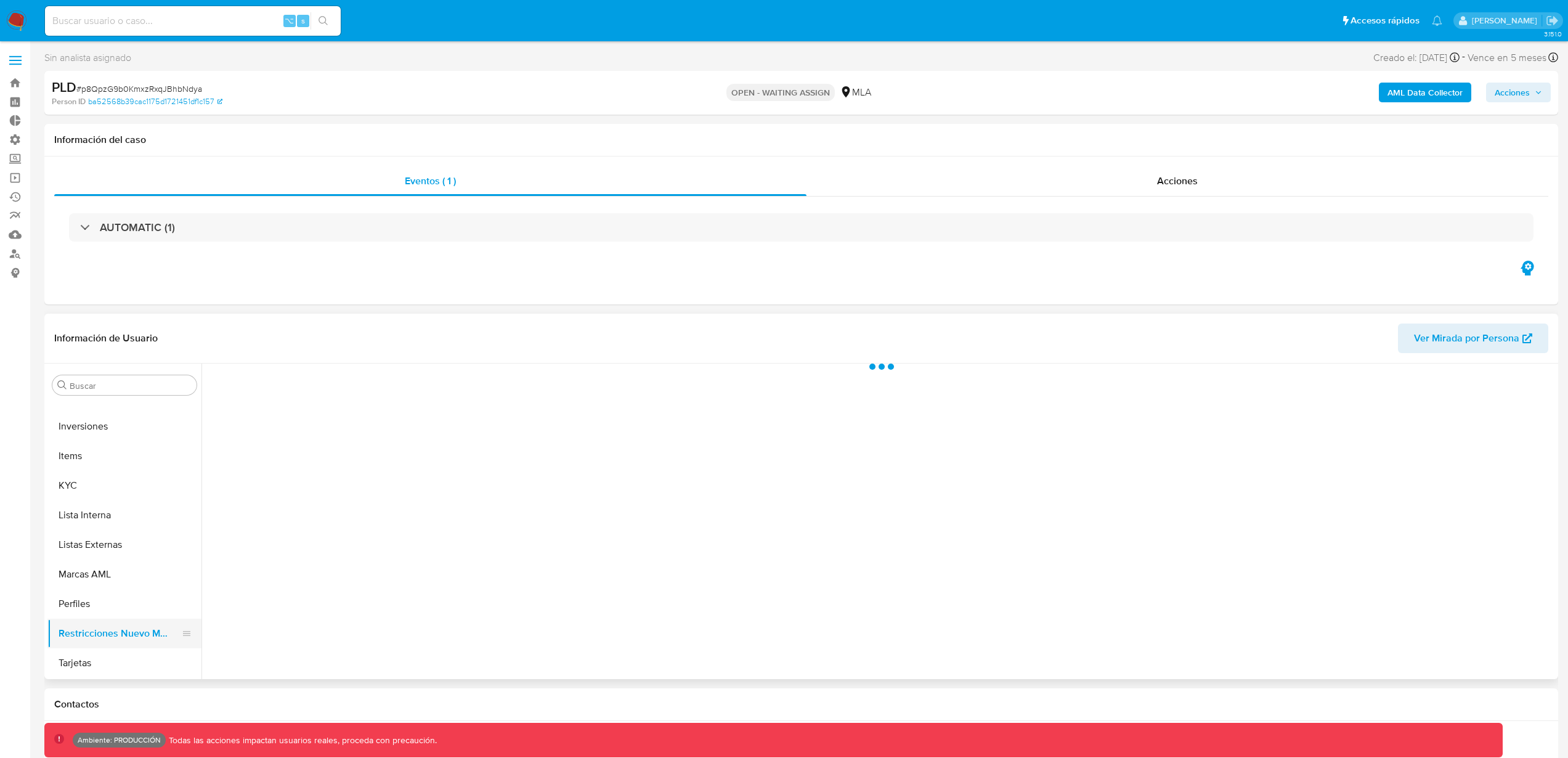
select select "10"
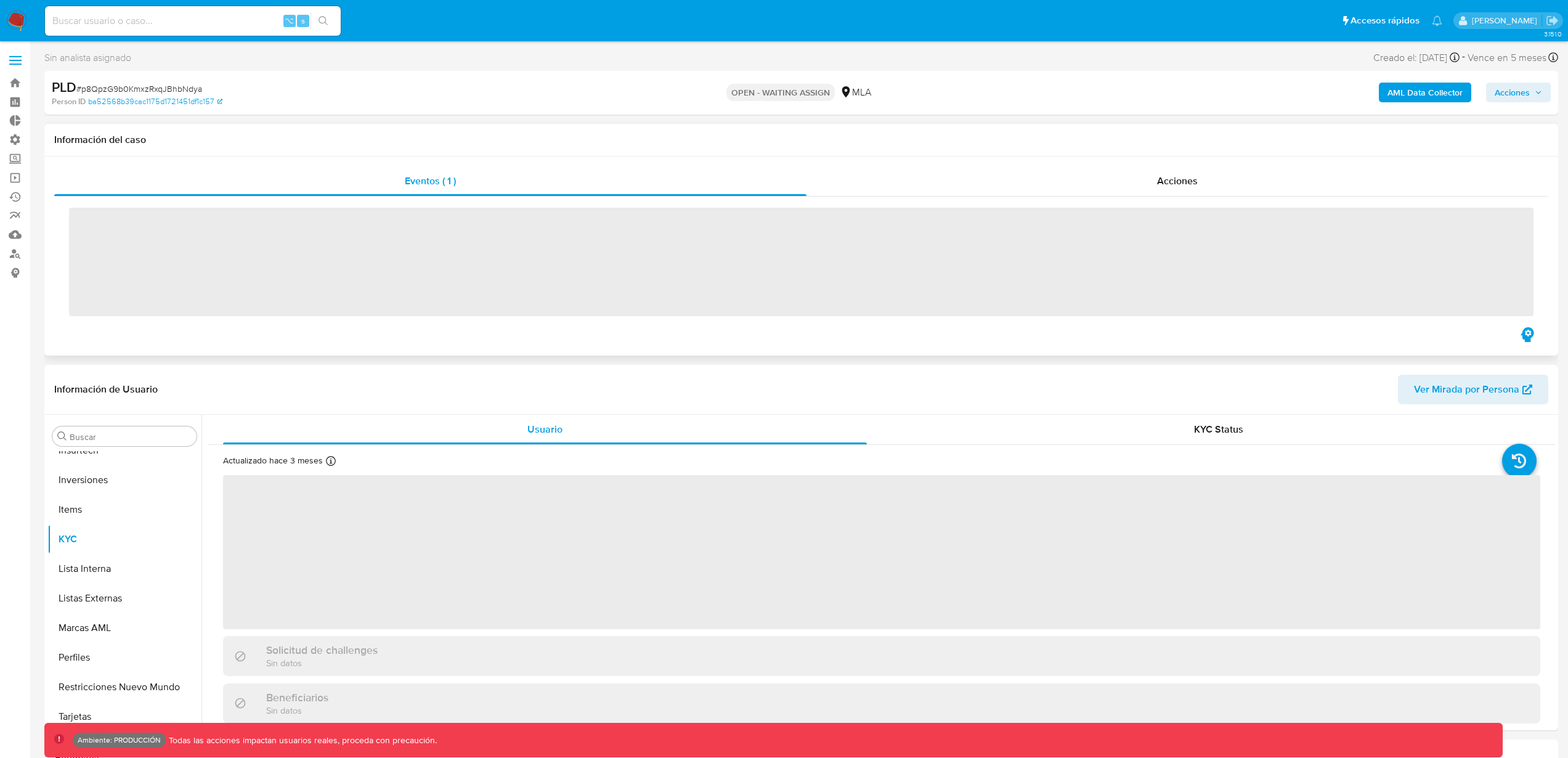
scroll to position [550, 0]
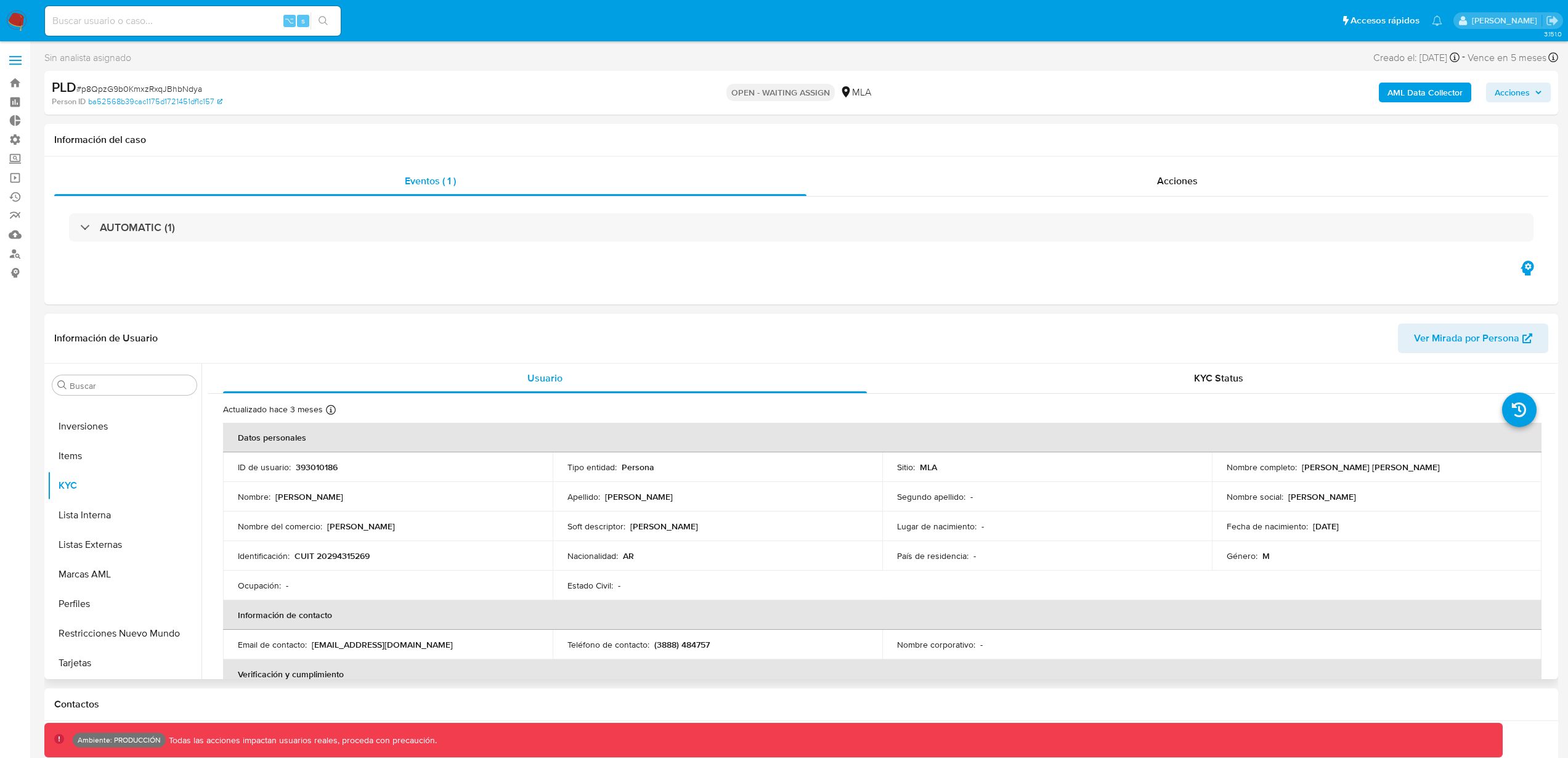
select select "10"
click at [158, 636] on button "Restricciones Nuevo Mundo" at bounding box center [119, 633] width 144 height 30
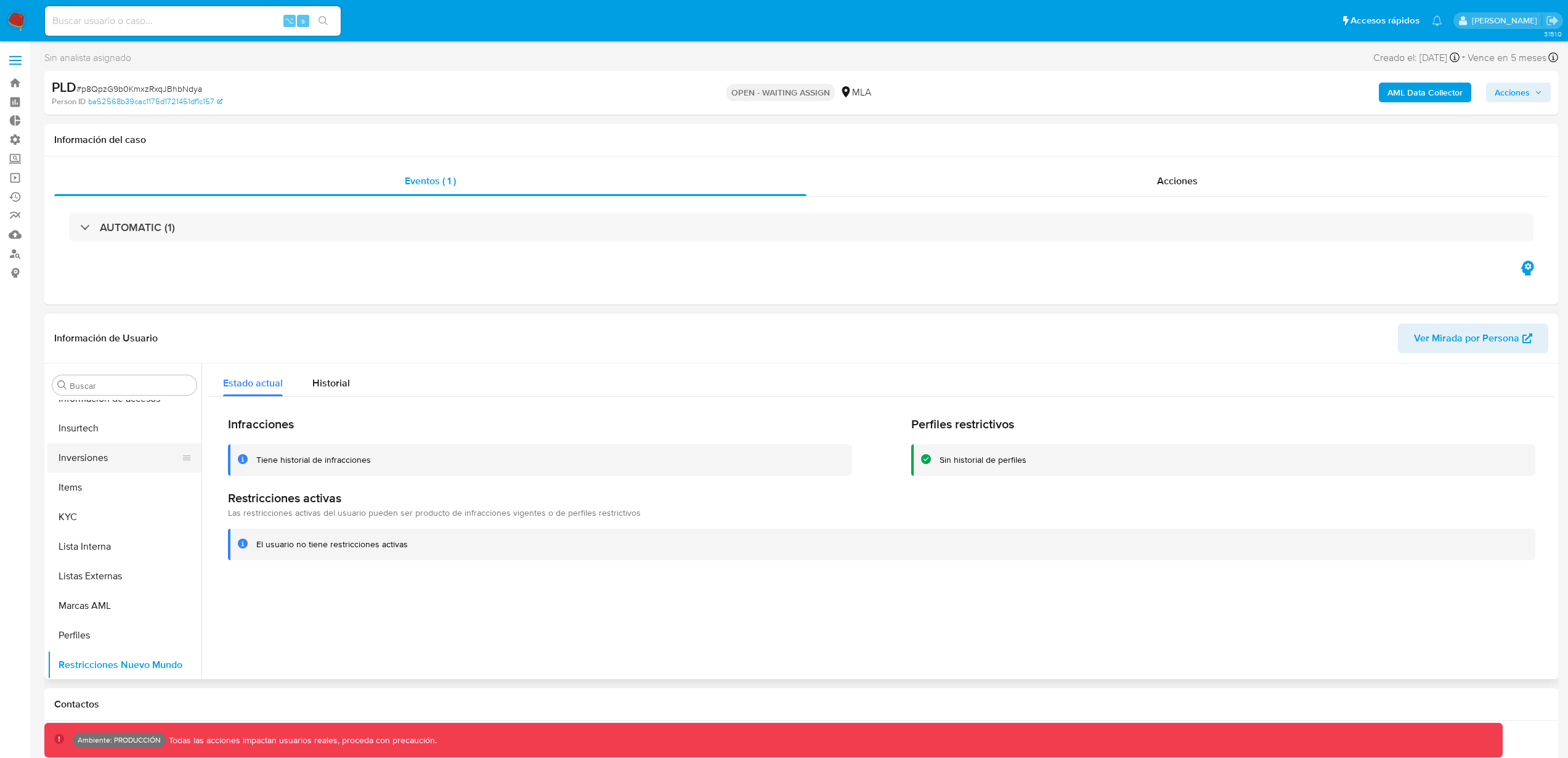
scroll to position [442, 0]
click at [111, 595] on button "KYC" at bounding box center [119, 594] width 144 height 30
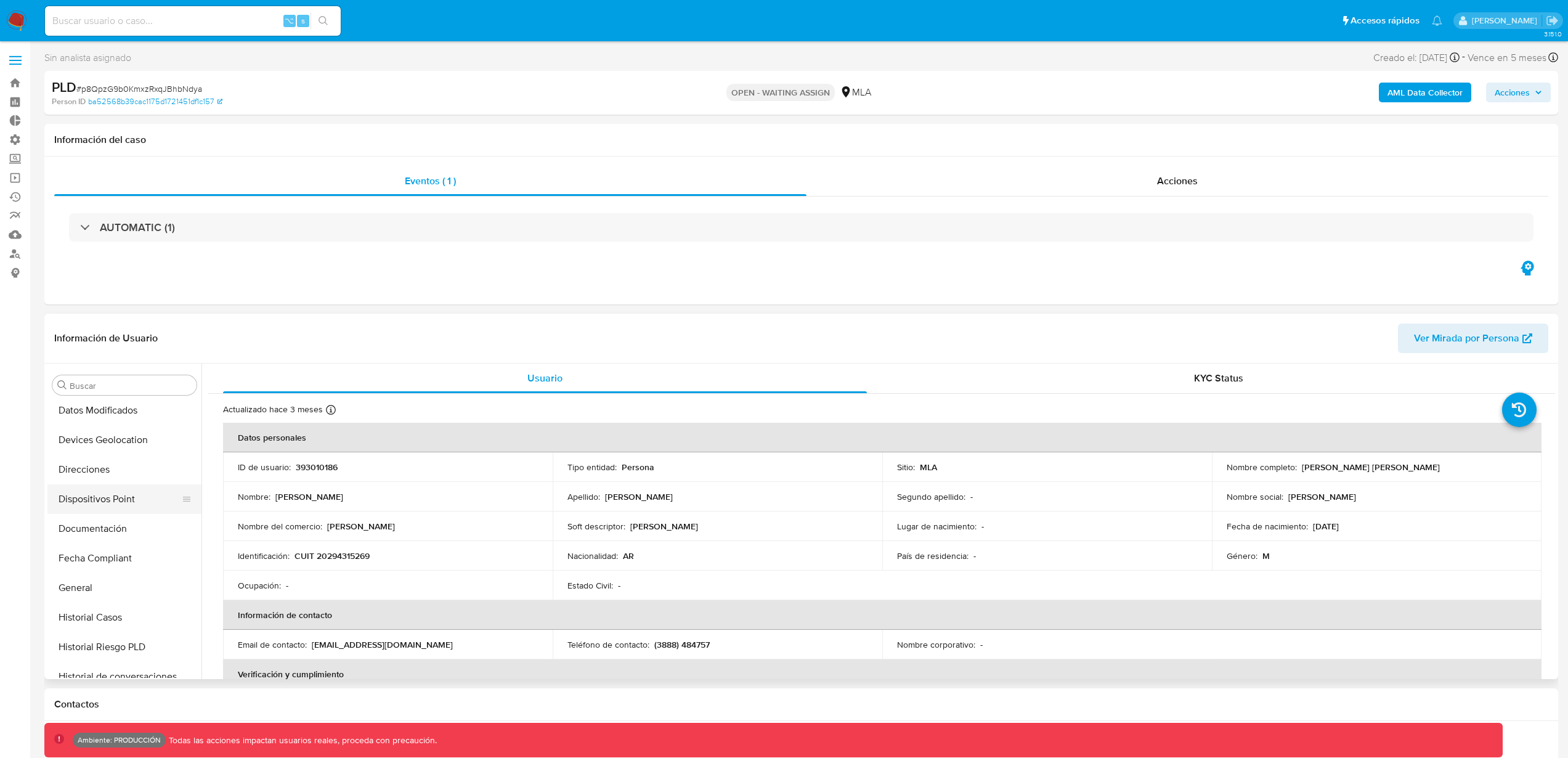
scroll to position [182, 0]
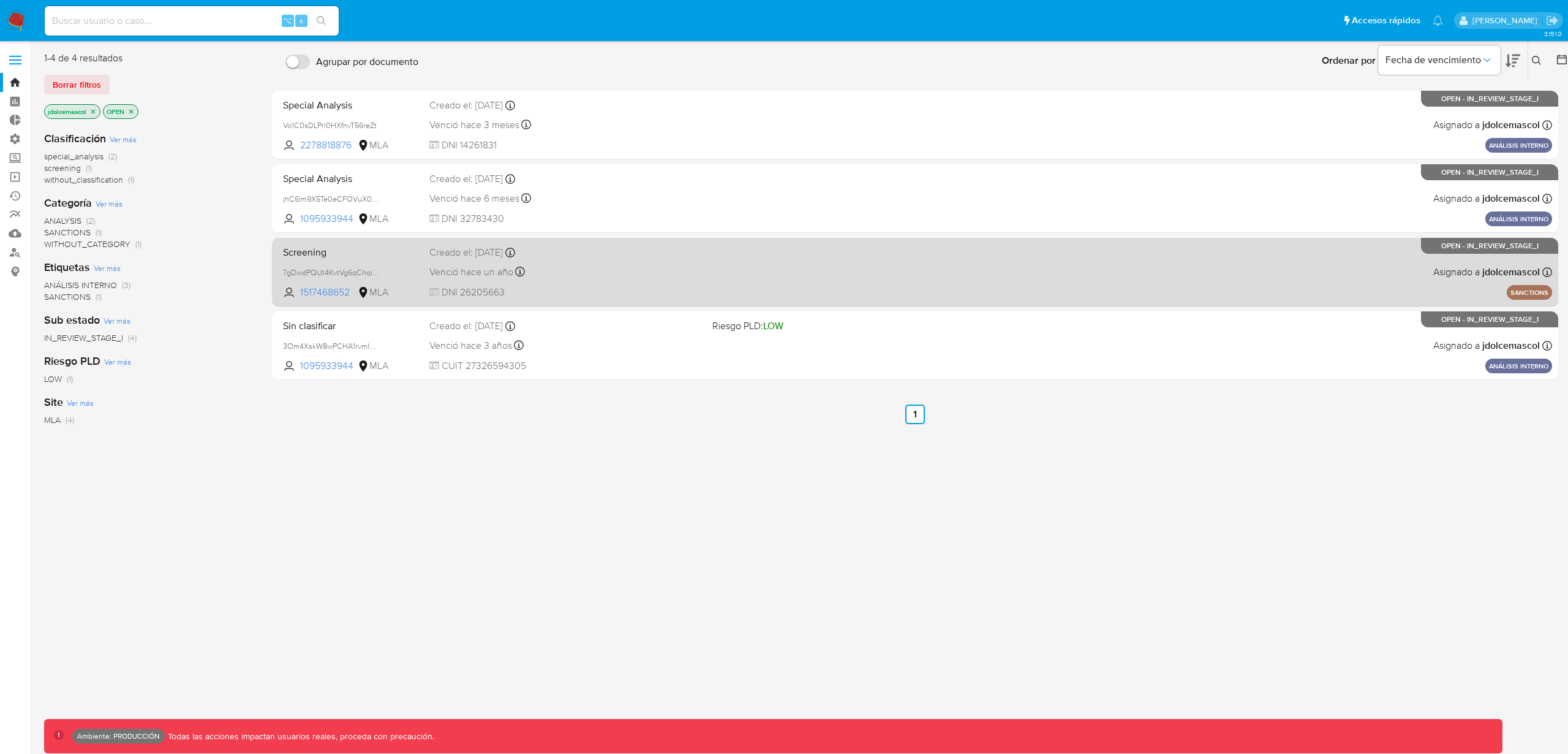
click at [685, 268] on div "Venció [DATE] Vence el [DATE] 18:53:04" at bounding box center [566, 271] width 273 height 16
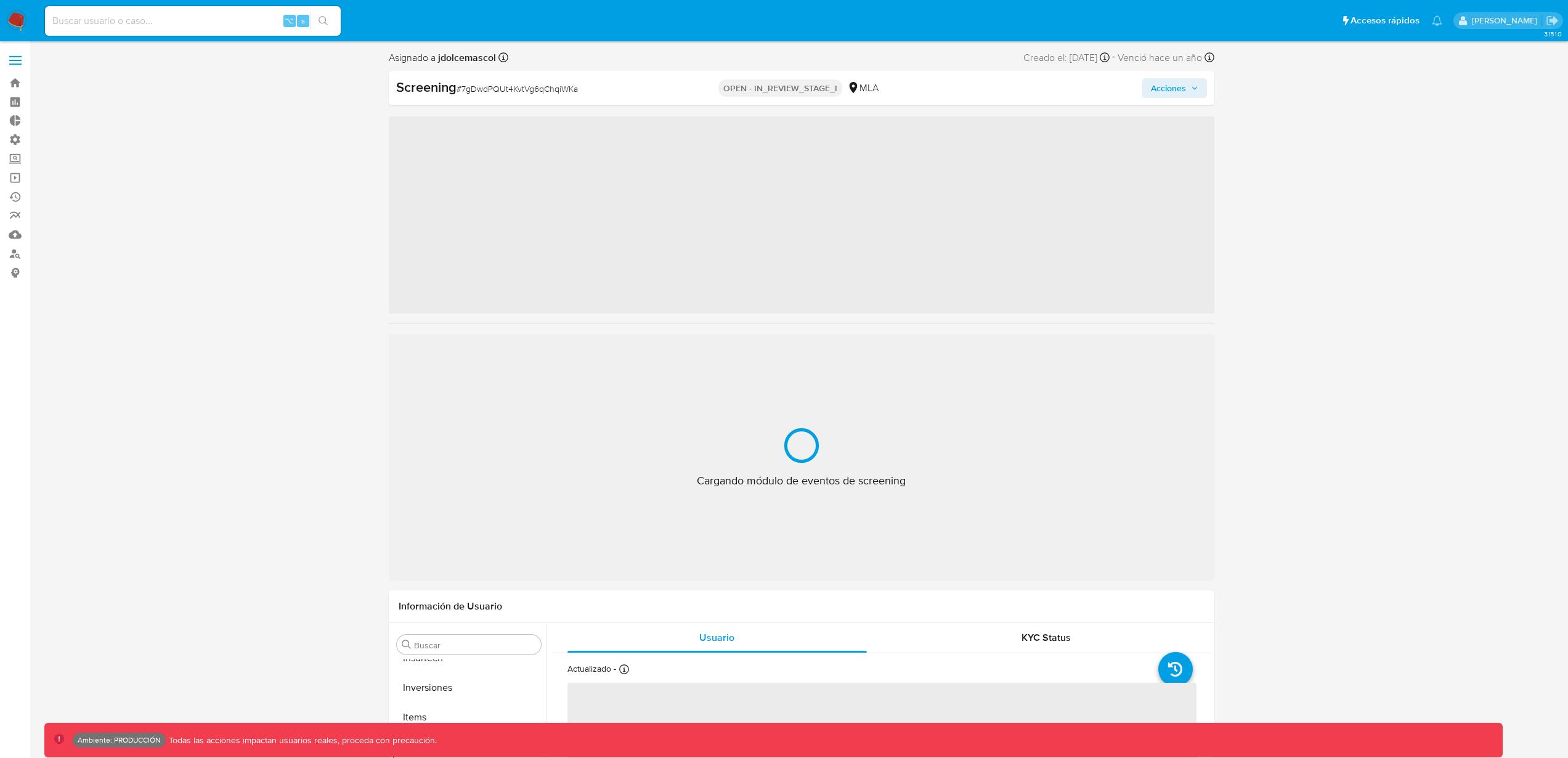
scroll to position [550, 0]
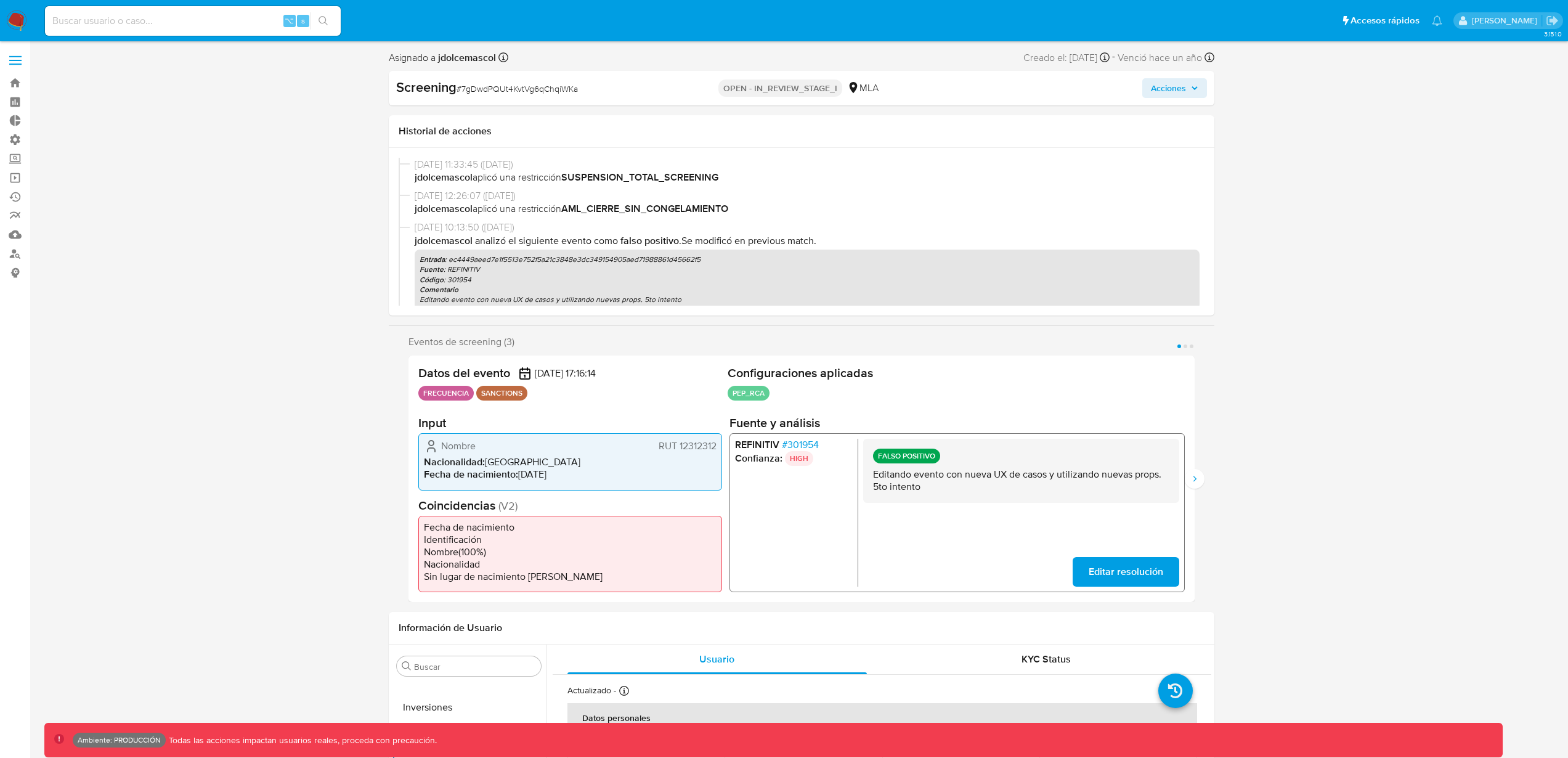
select select "10"
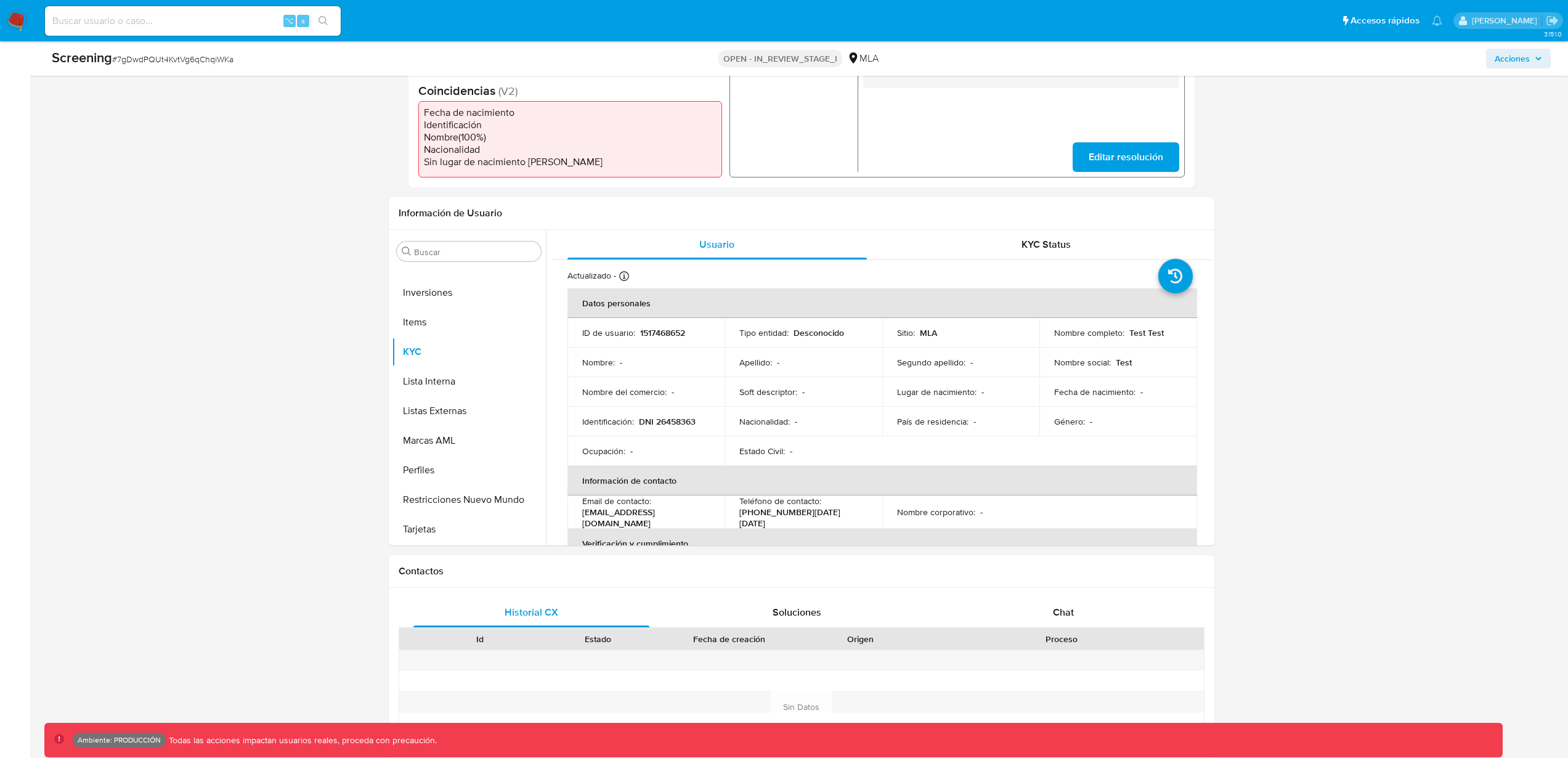
scroll to position [372, 0]
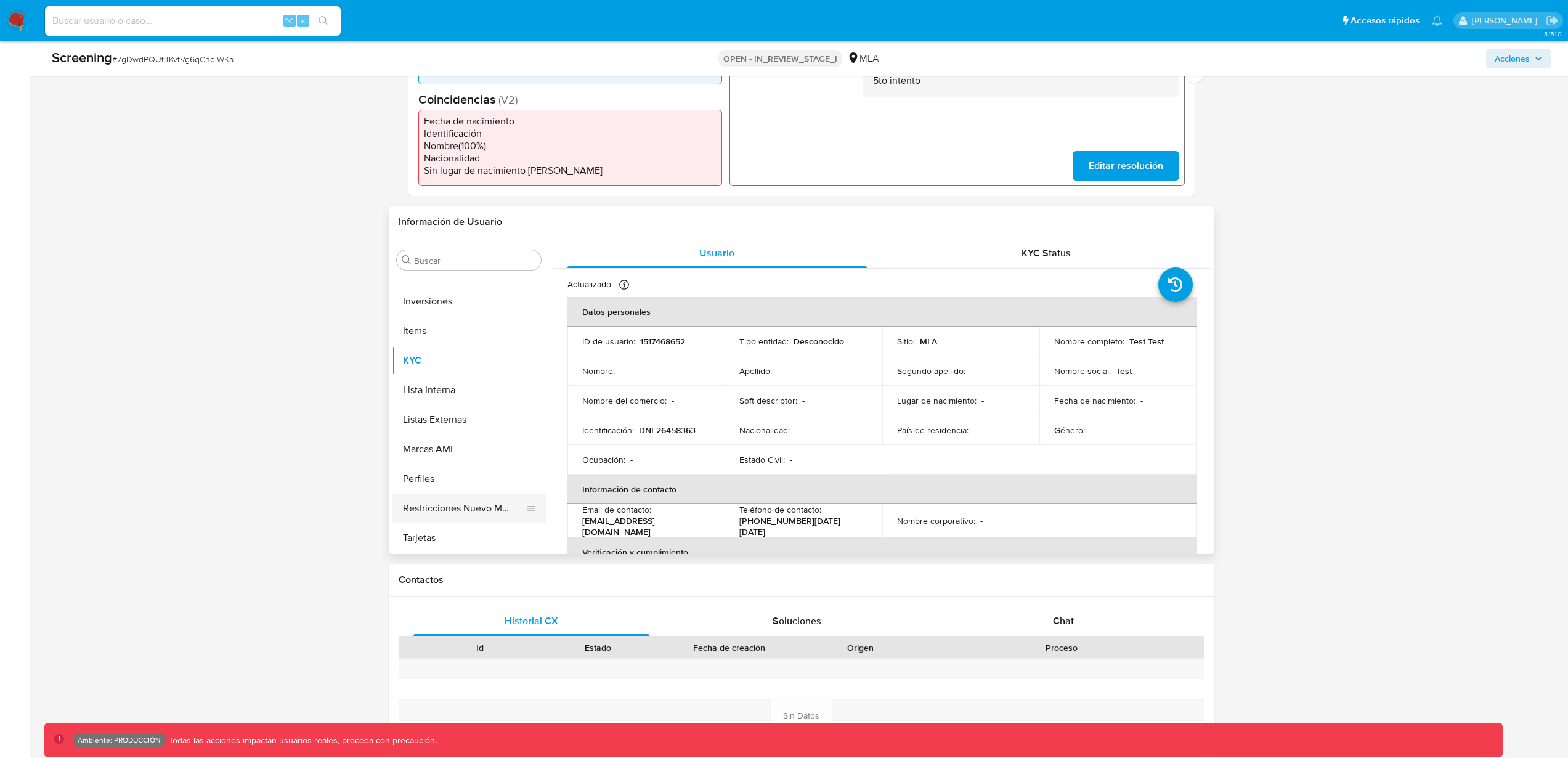
click at [434, 513] on button "Restricciones Nuevo Mundo" at bounding box center [464, 508] width 144 height 30
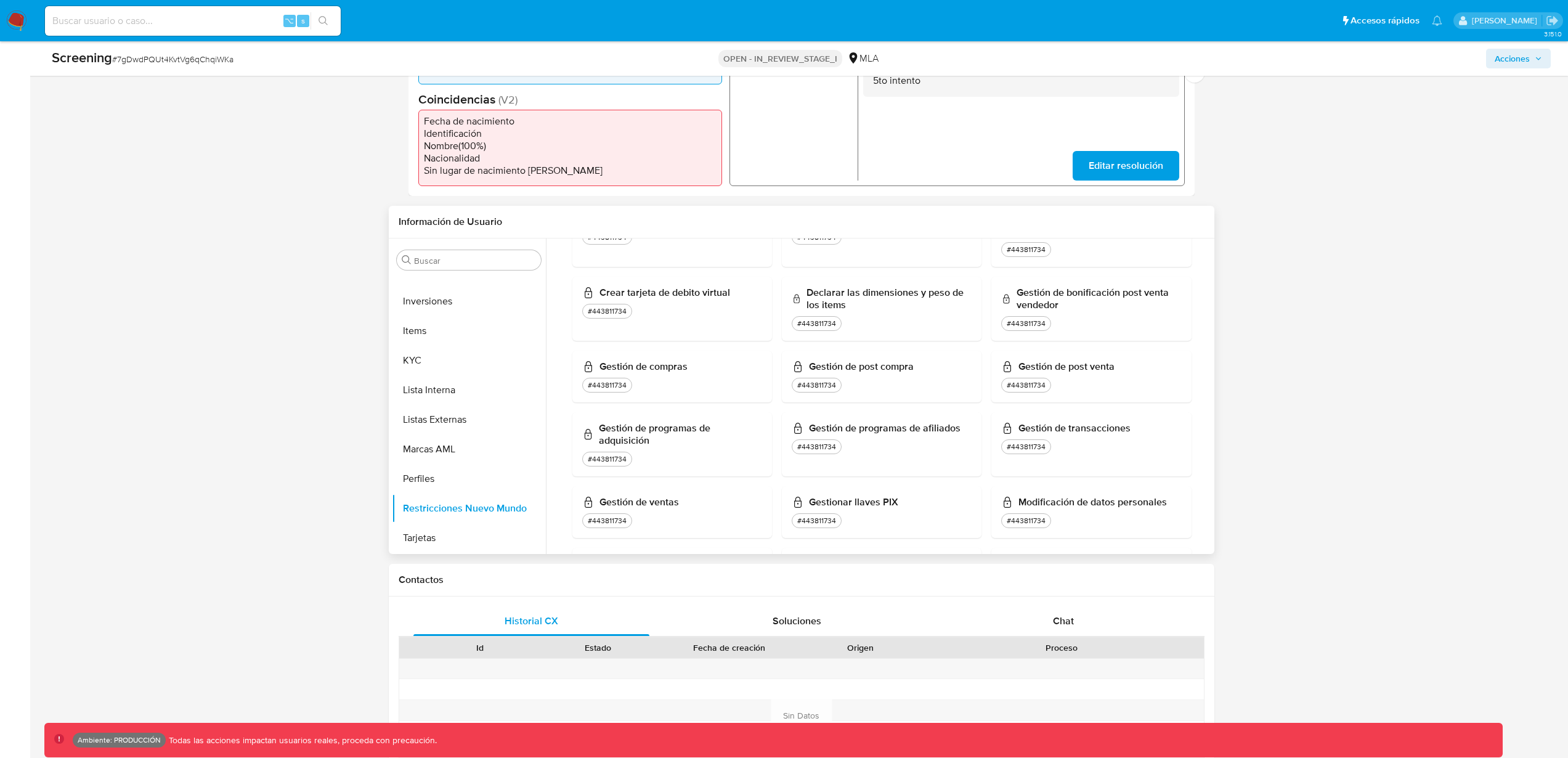
scroll to position [0, 0]
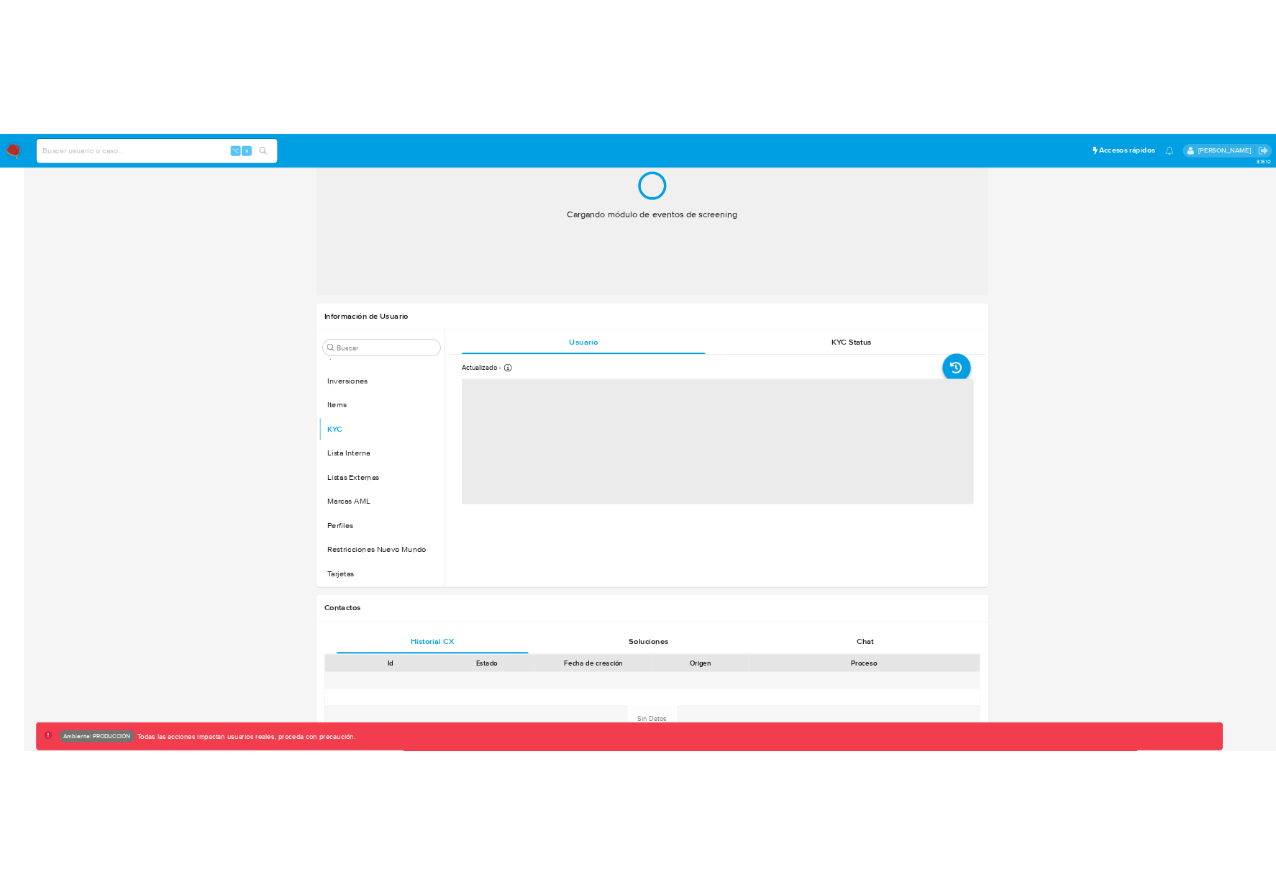
scroll to position [462, 0]
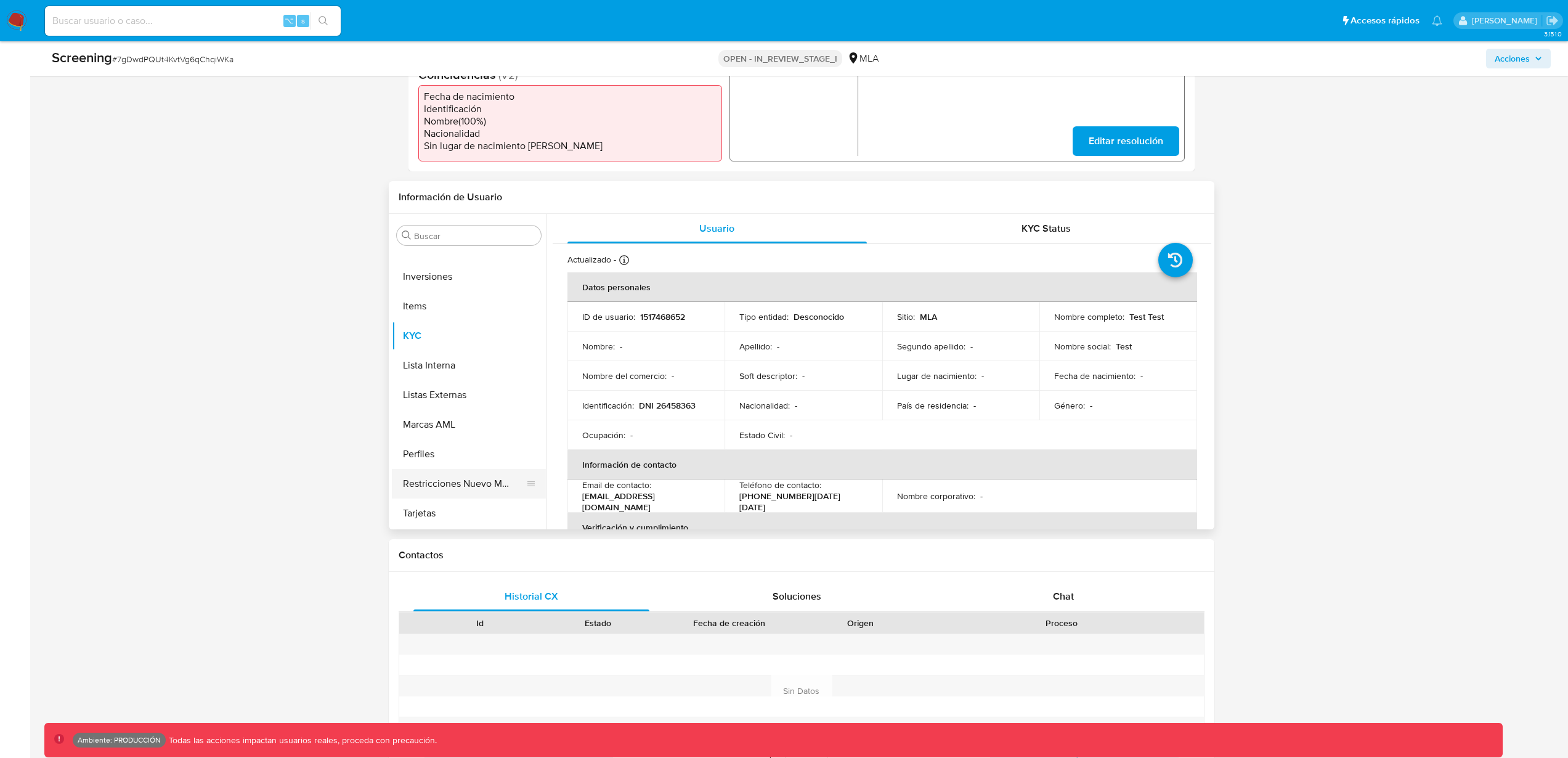
select select "10"
click at [445, 474] on button "Restricciones Nuevo Mundo" at bounding box center [464, 483] width 144 height 30
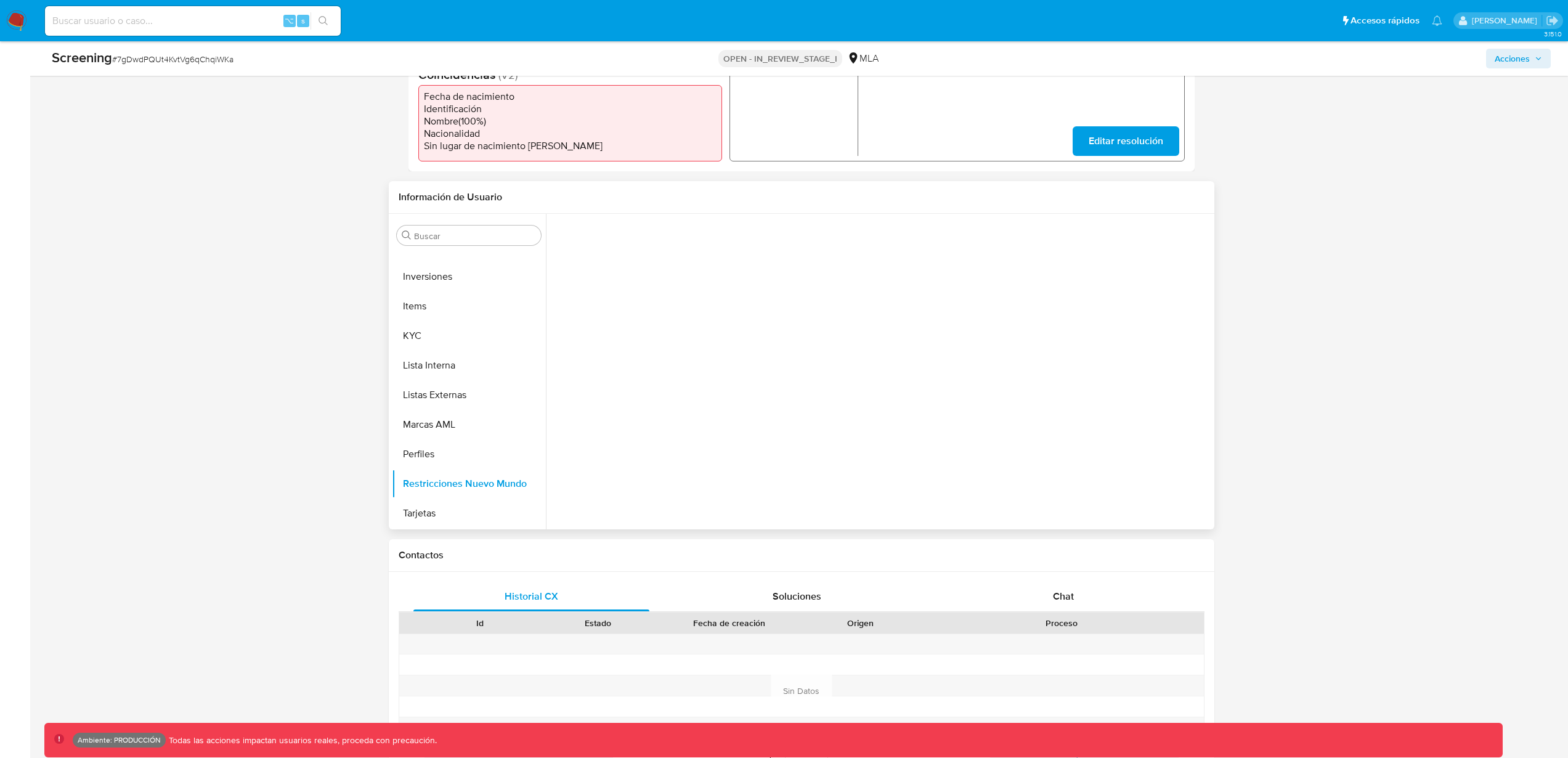
click at [757, 366] on div at bounding box center [878, 372] width 666 height 315
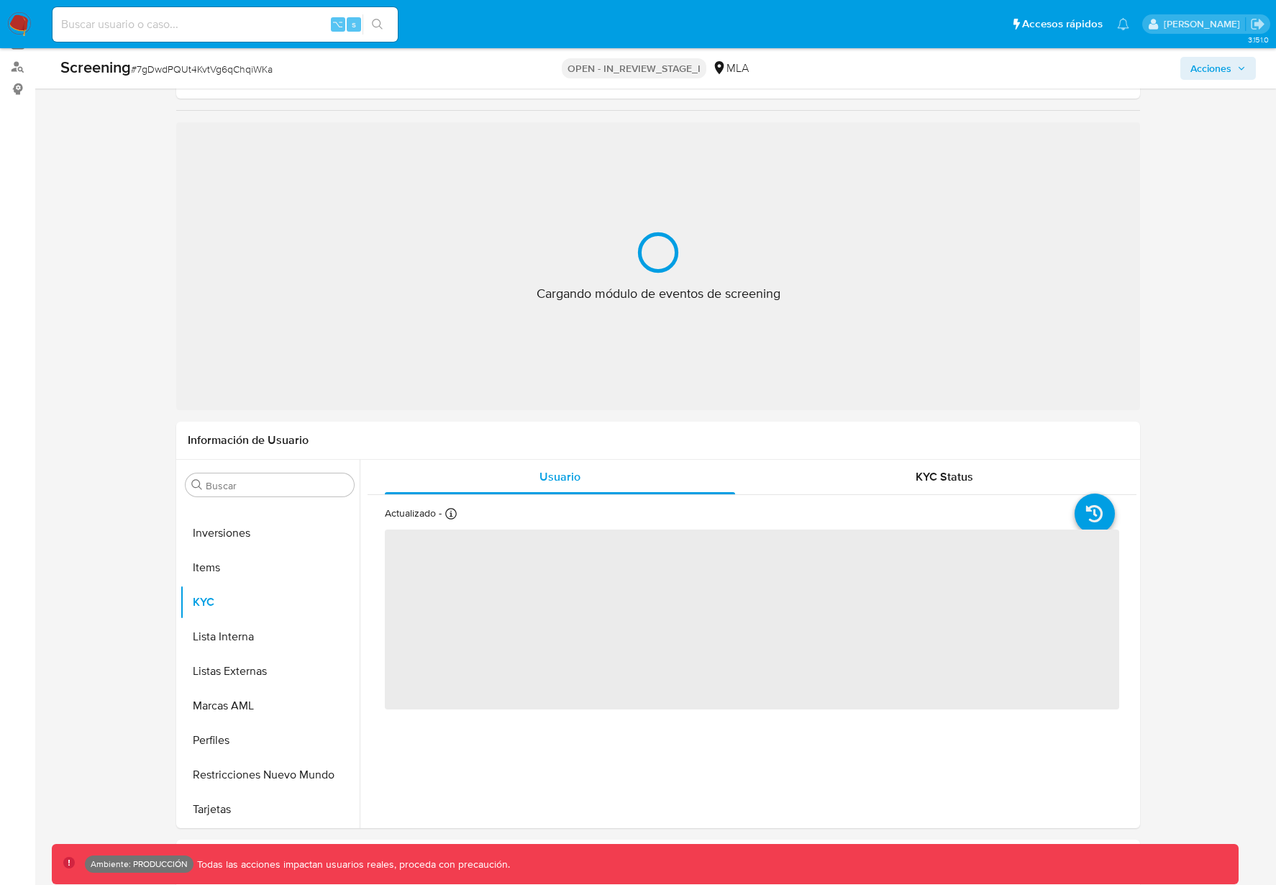
scroll to position [263, 0]
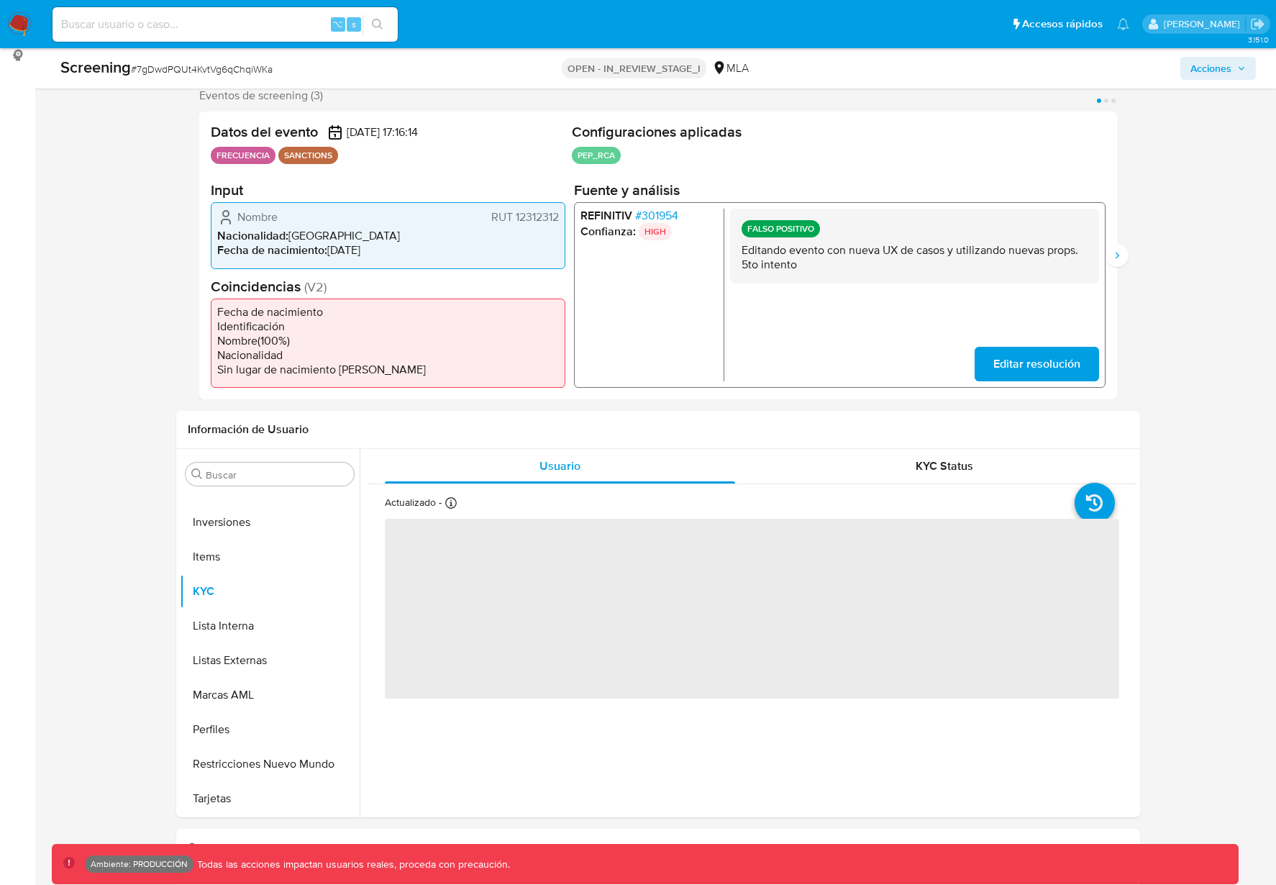
select select "10"
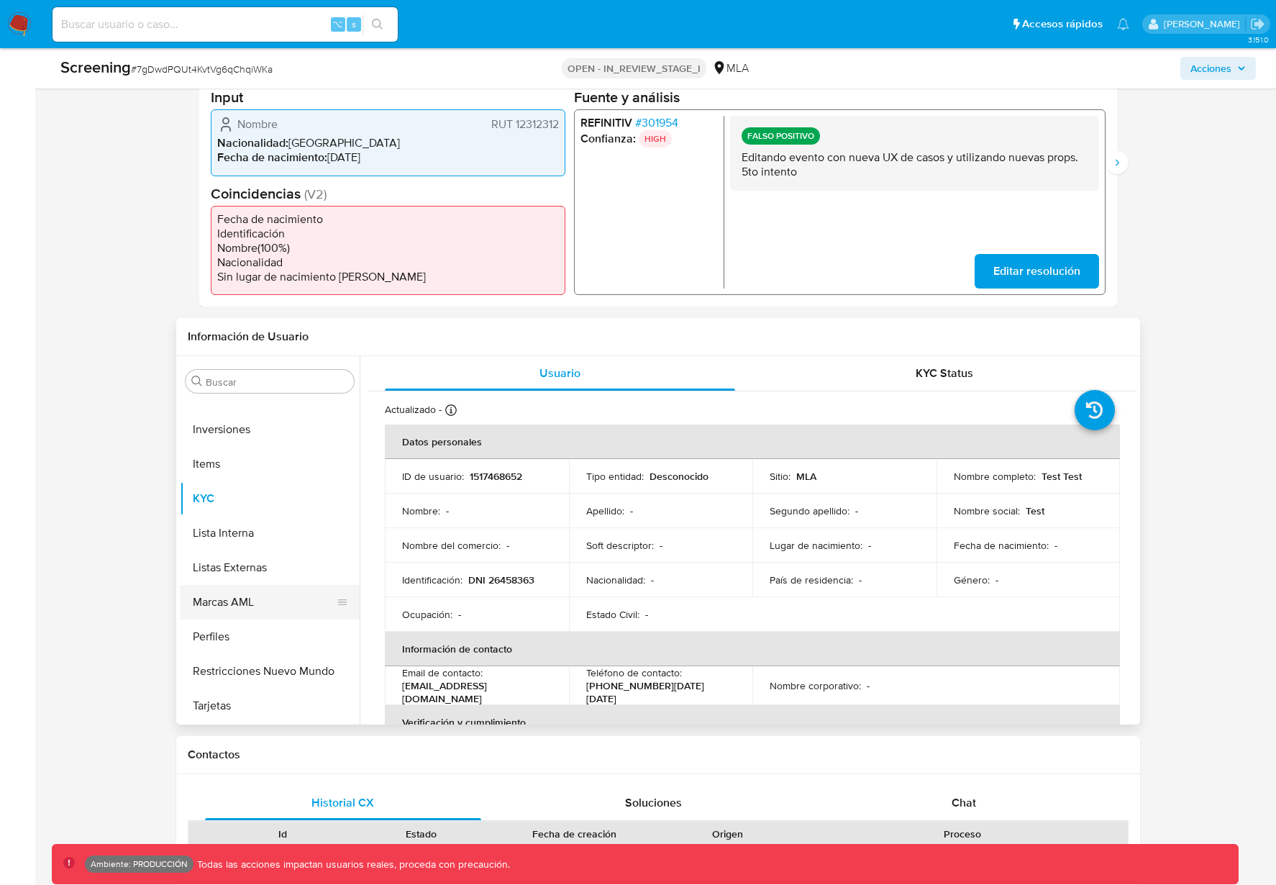
scroll to position [371, 0]
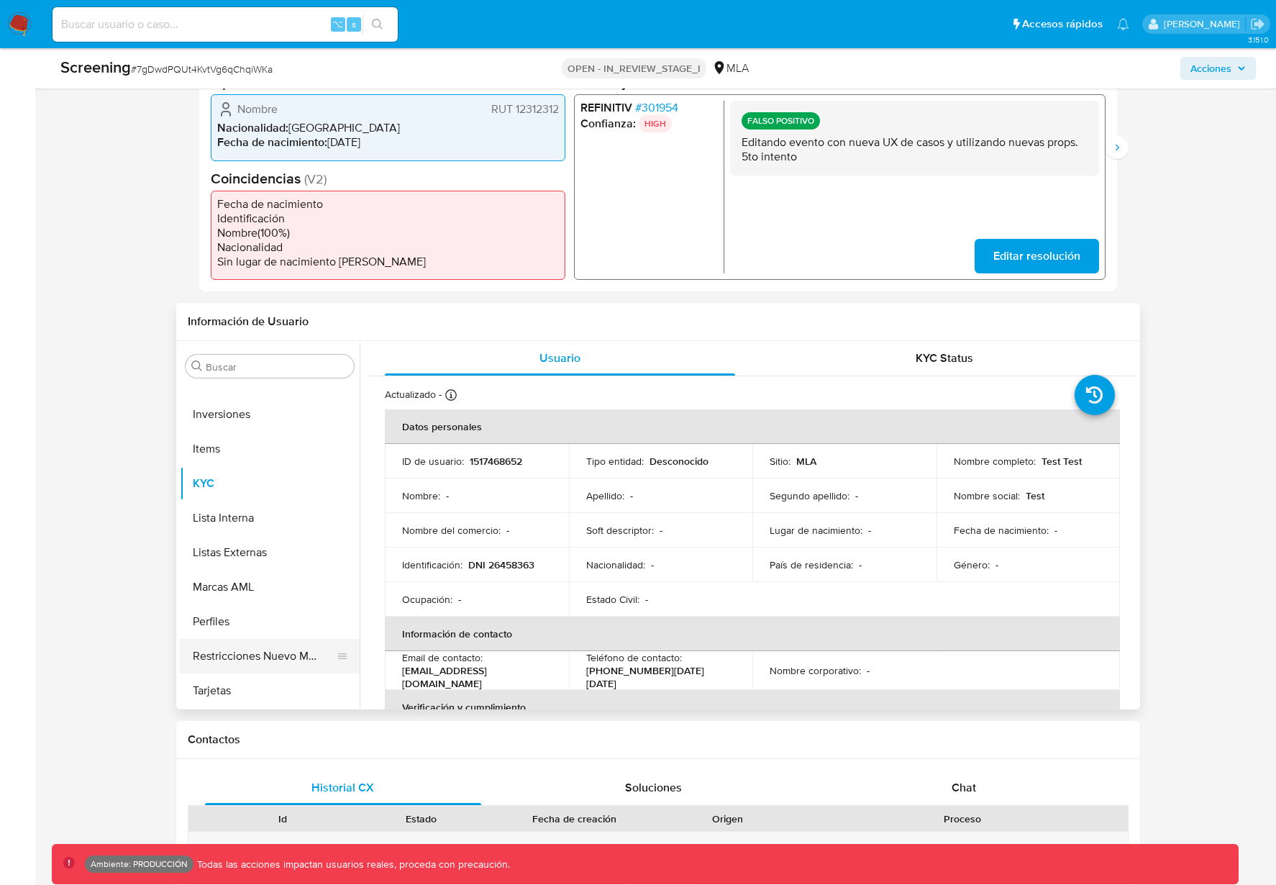
click at [284, 654] on button "Restricciones Nuevo Mundo" at bounding box center [264, 656] width 168 height 35
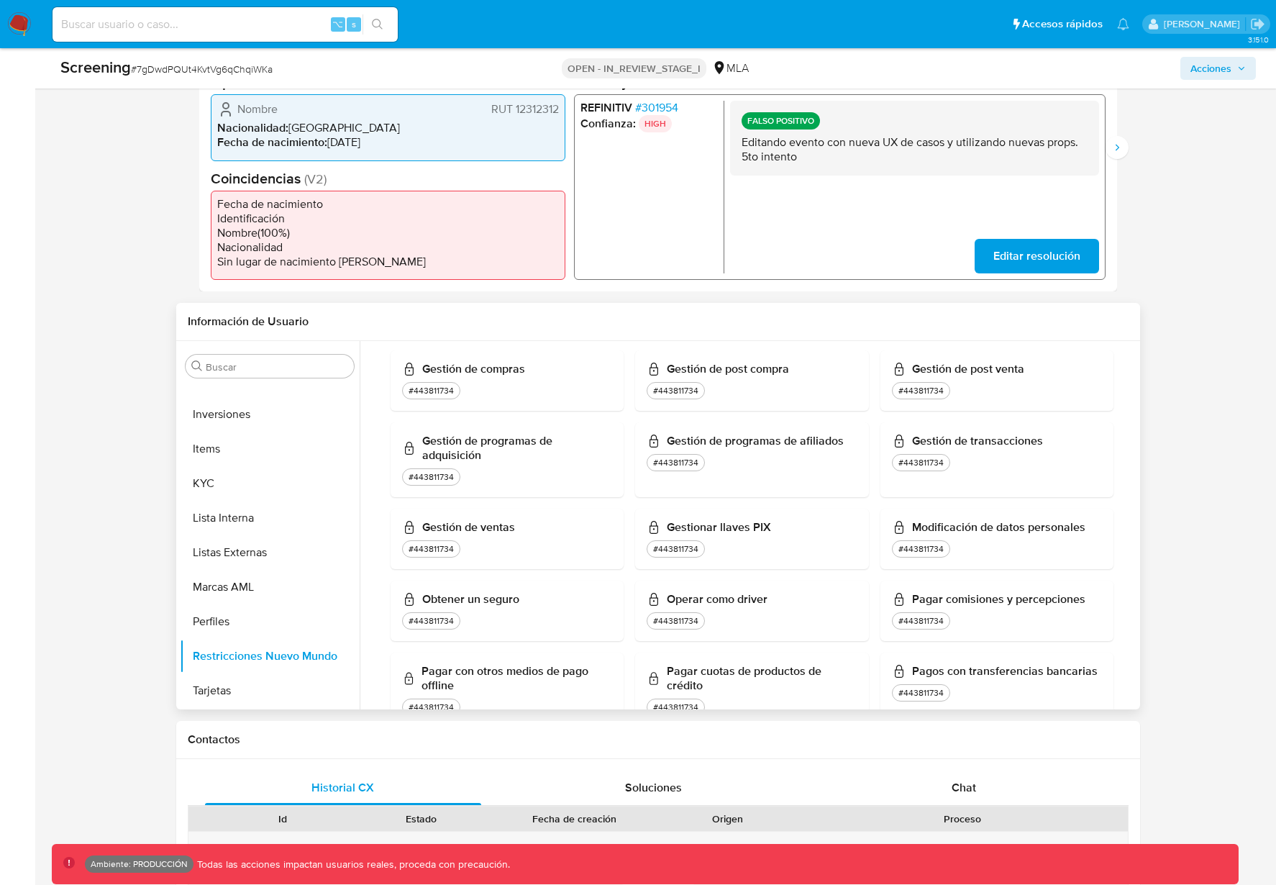
scroll to position [0, 0]
